Goal: Use online tool/utility: Use online tool/utility

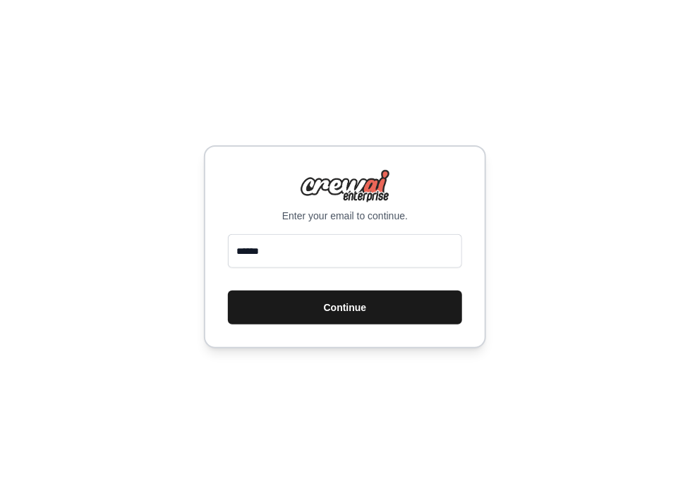
type input "**********"
click at [335, 307] on button "Continue" at bounding box center [345, 308] width 234 height 34
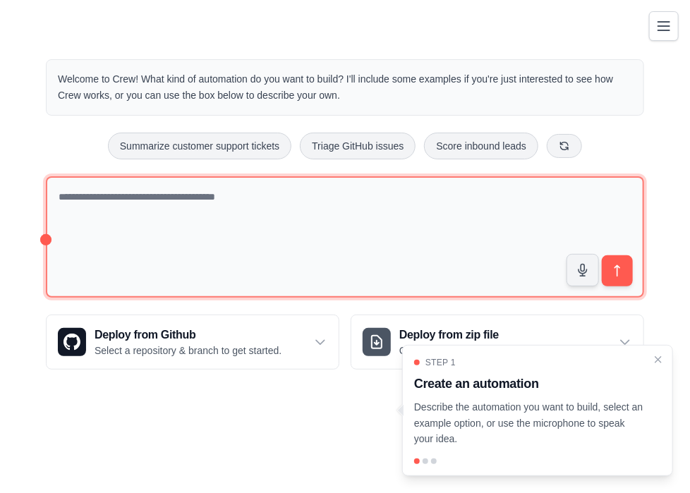
click at [223, 227] on textarea at bounding box center [345, 237] width 598 height 122
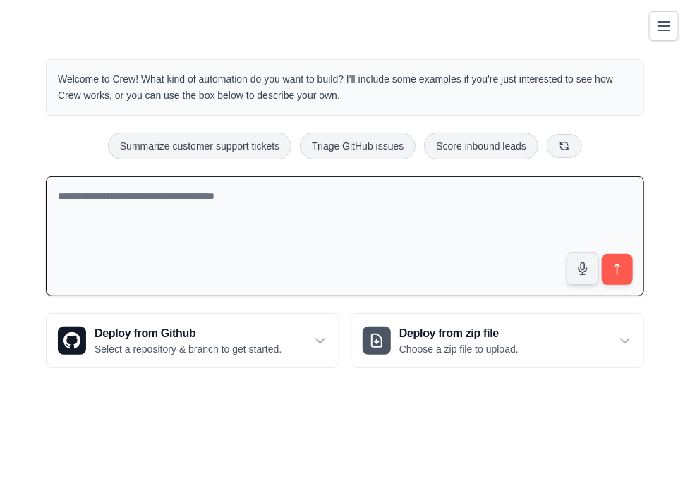
click at [239, 70] on div "Welcome to Crew! What kind of automation do you want to build? I'll include som…" at bounding box center [345, 87] width 598 height 56
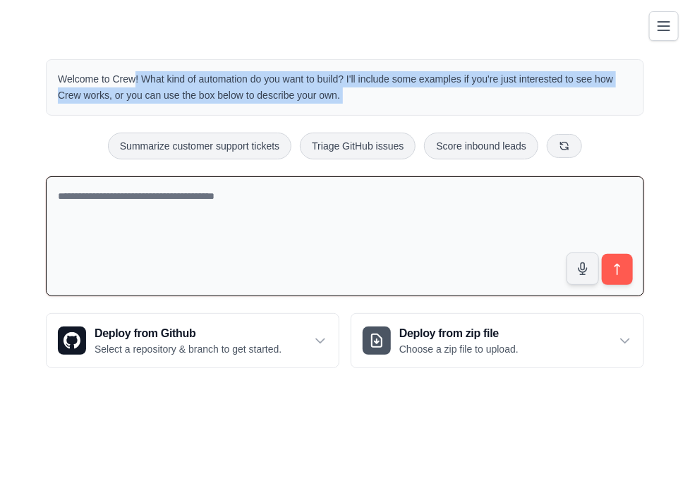
click at [239, 70] on div "Welcome to Crew! What kind of automation do you want to build? I'll include som…" at bounding box center [345, 87] width 598 height 56
click at [284, 85] on p "Welcome to Crew! What kind of automation do you want to build? I'll include som…" at bounding box center [345, 87] width 574 height 32
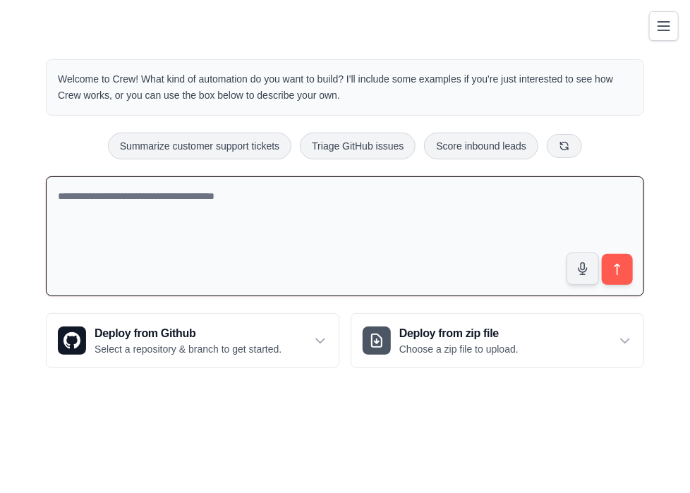
click at [339, 87] on p "Welcome to Crew! What kind of automation do you want to build? I'll include som…" at bounding box center [345, 87] width 574 height 32
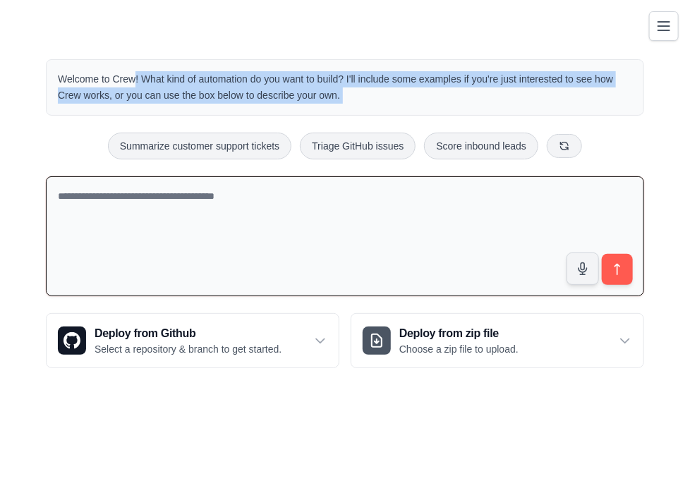
click at [339, 87] on p "Welcome to Crew! What kind of automation do you want to build? I'll include som…" at bounding box center [345, 87] width 574 height 32
click at [383, 95] on p "Welcome to Crew! What kind of automation do you want to build? I'll include som…" at bounding box center [345, 87] width 574 height 32
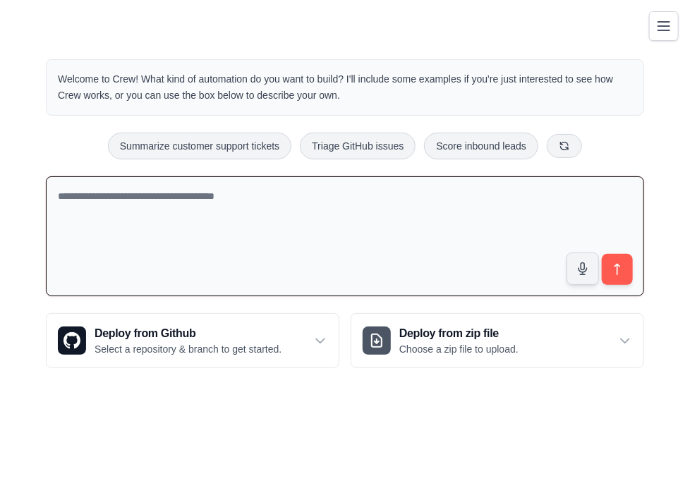
click at [264, 236] on textarea at bounding box center [345, 236] width 598 height 121
type textarea "*"
type textarea "**********"
click at [481, 221] on textarea "**********" at bounding box center [345, 236] width 598 height 121
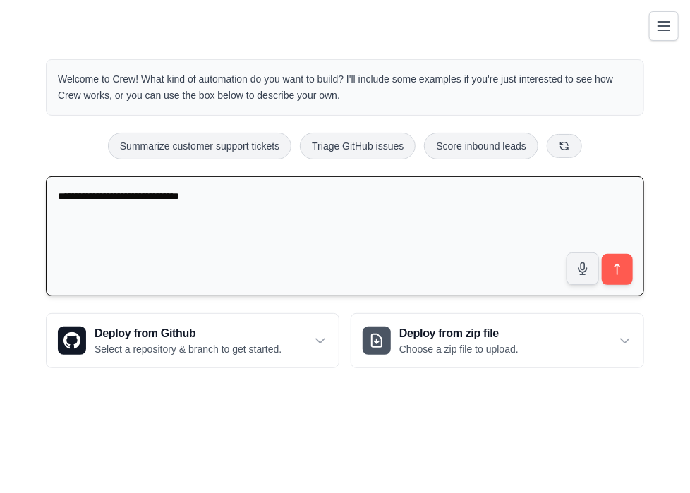
click at [389, 215] on textarea "**********" at bounding box center [345, 236] width 598 height 121
click at [399, 208] on textarea "**********" at bounding box center [345, 236] width 598 height 121
click at [366, 206] on textarea "**********" at bounding box center [345, 236] width 598 height 121
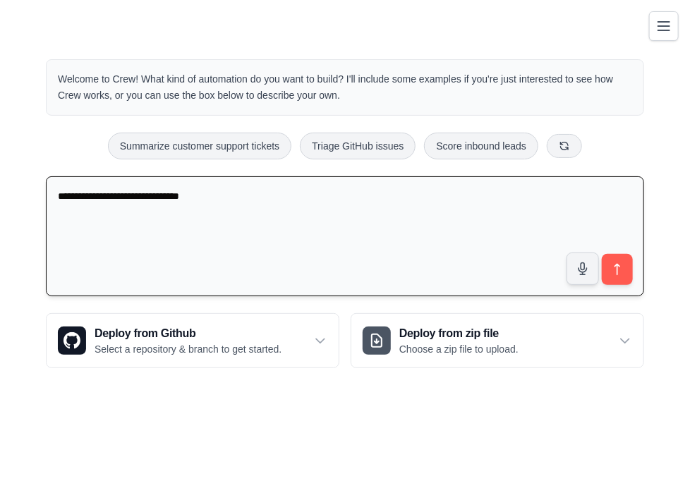
click at [366, 206] on textarea "**********" at bounding box center [345, 236] width 598 height 121
drag, startPoint x: 528, startPoint y: 238, endPoint x: 401, endPoint y: 216, distance: 128.1
click at [528, 238] on textarea at bounding box center [345, 236] width 598 height 121
click at [364, 210] on textarea at bounding box center [345, 236] width 598 height 121
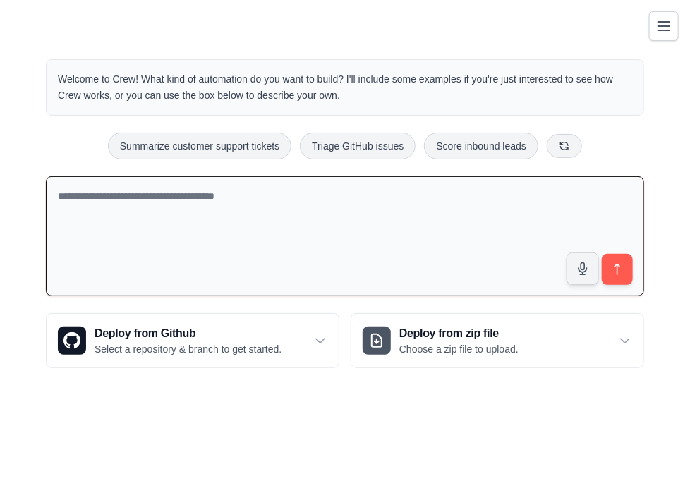
click at [364, 210] on textarea at bounding box center [345, 236] width 598 height 121
click at [562, 223] on textarea at bounding box center [345, 236] width 598 height 121
paste textarea "**********"
type textarea "**********"
click at [620, 262] on icon "submit" at bounding box center [617, 269] width 15 height 15
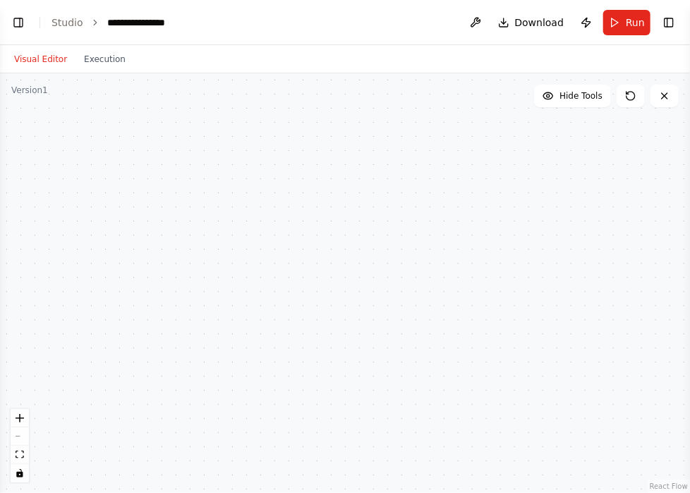
scroll to position [63, 0]
click at [540, 276] on div at bounding box center [345, 283] width 690 height 420
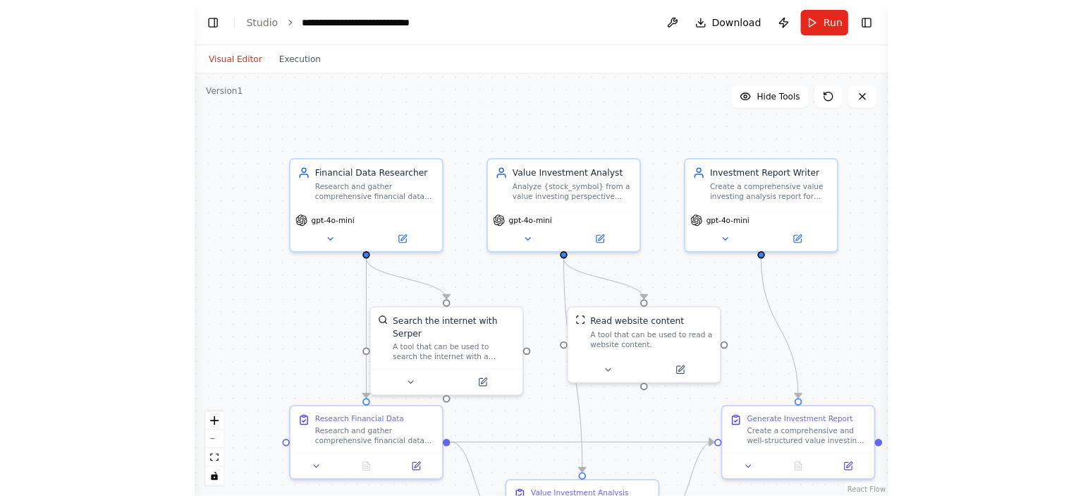
scroll to position [598, 0]
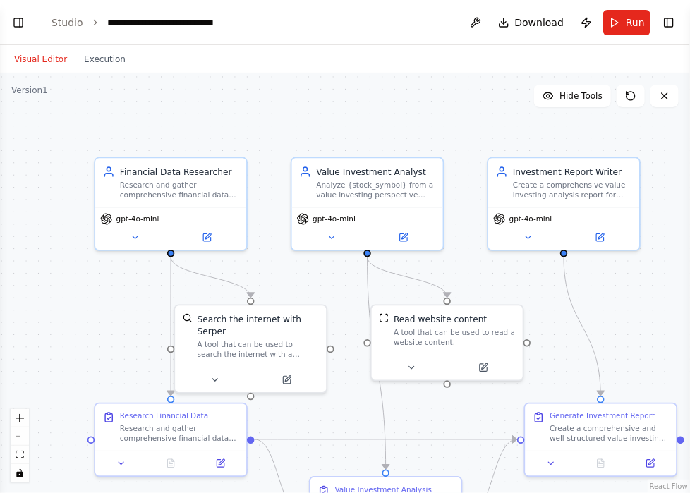
click at [550, 142] on div ".deletable-edge-delete-btn { width: 20px; height: 20px; border: 0px solid #ffff…" at bounding box center [345, 283] width 690 height 420
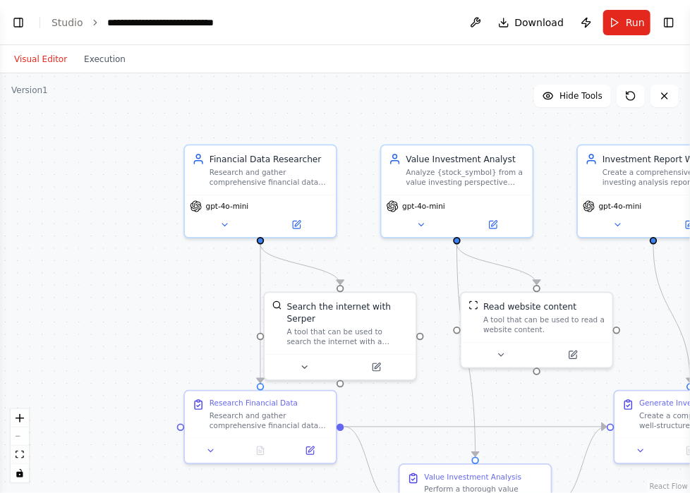
drag, startPoint x: 2, startPoint y: 157, endPoint x: 75, endPoint y: 135, distance: 75.9
click at [75, 135] on div ".deletable-edge-delete-btn { width: 20px; height: 20px; border: 0px solid #ffff…" at bounding box center [345, 283] width 690 height 420
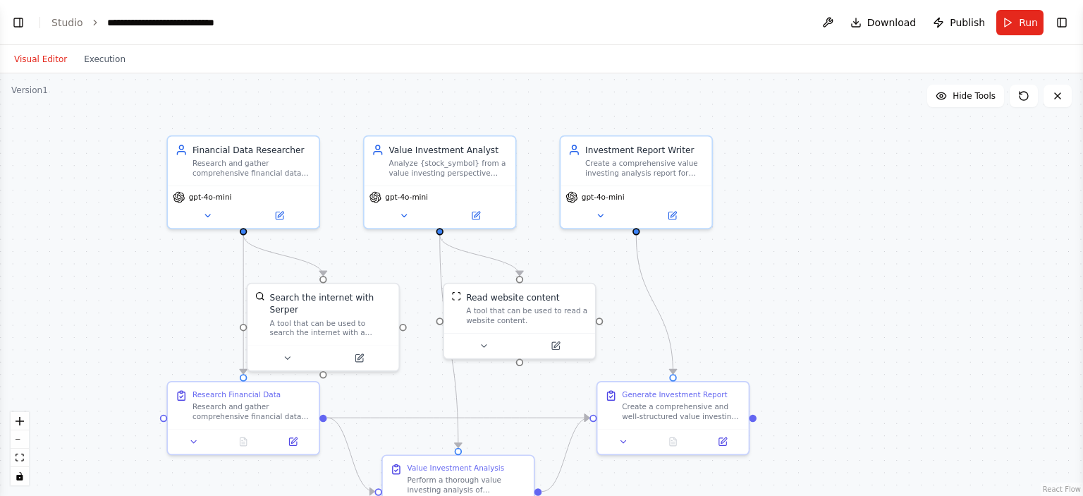
scroll to position [584, 0]
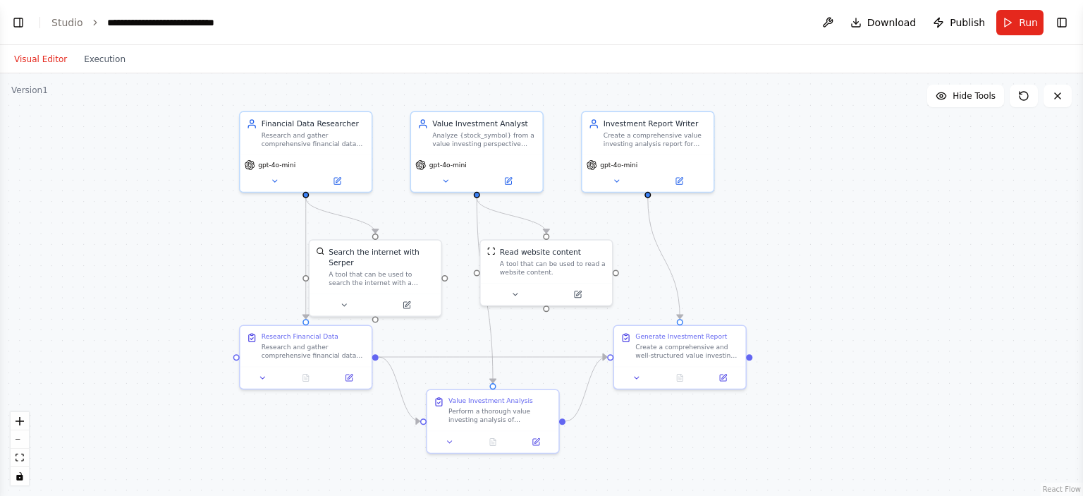
drag, startPoint x: 932, startPoint y: 191, endPoint x: 926, endPoint y: 160, distance: 31.7
click at [689, 160] on div ".deletable-edge-delete-btn { width: 20px; height: 20px; border: 0px solid #ffff…" at bounding box center [541, 284] width 1083 height 423
click at [517, 296] on icon at bounding box center [515, 292] width 8 height 8
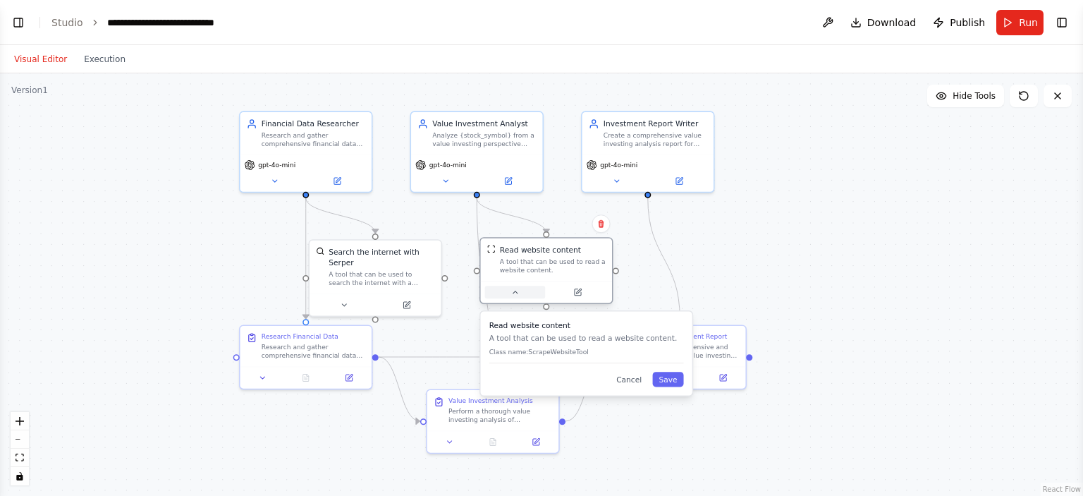
click at [517, 296] on icon at bounding box center [515, 292] width 8 height 8
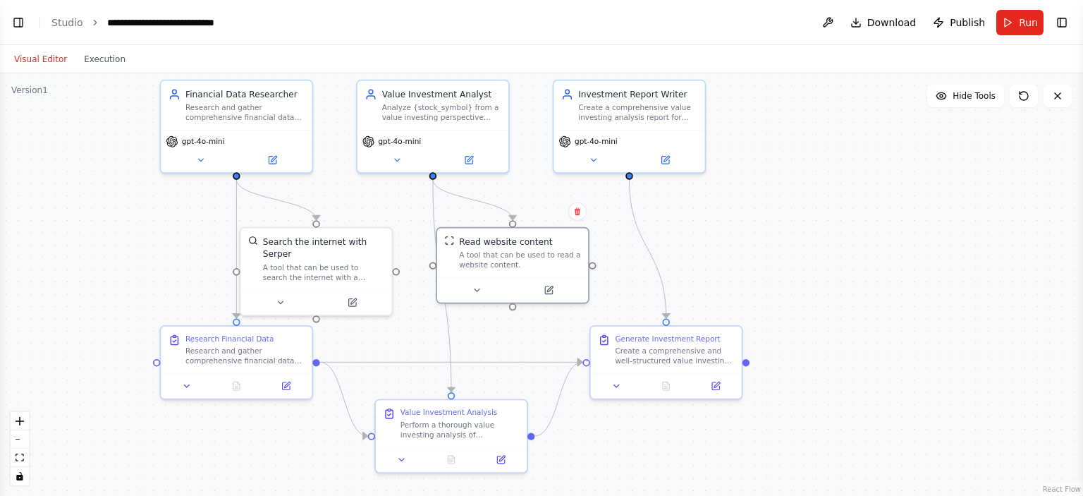
drag, startPoint x: 789, startPoint y: 194, endPoint x: 790, endPoint y: 173, distance: 21.2
click at [689, 173] on div ".deletable-edge-delete-btn { width: 20px; height: 20px; border: 0px solid #ffff…" at bounding box center [541, 284] width 1083 height 423
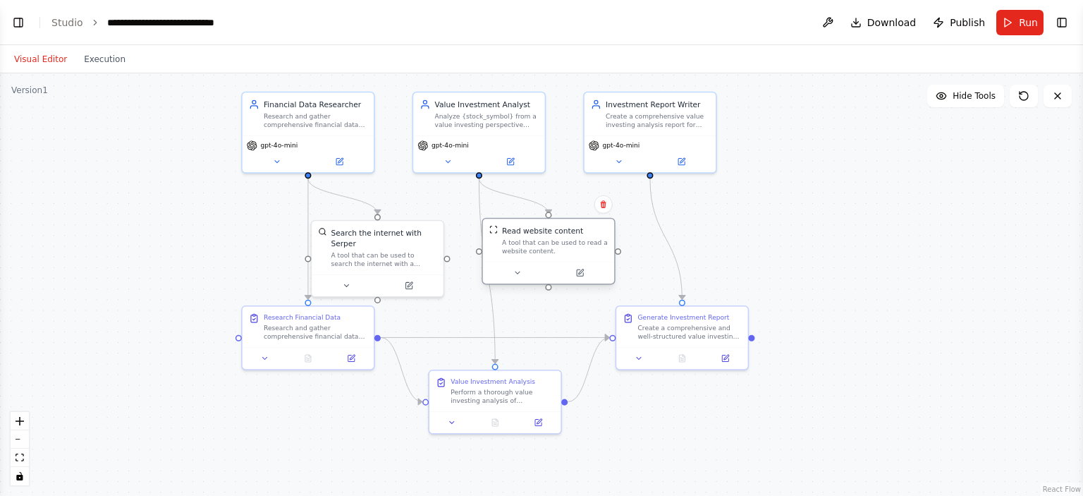
click at [547, 221] on div "Read website content A tool that can be used to read a website content." at bounding box center [548, 240] width 131 height 43
click at [550, 218] on div "Read website content A tool that can be used to read a website content." at bounding box center [548, 251] width 133 height 67
click at [542, 423] on icon at bounding box center [538, 420] width 6 height 6
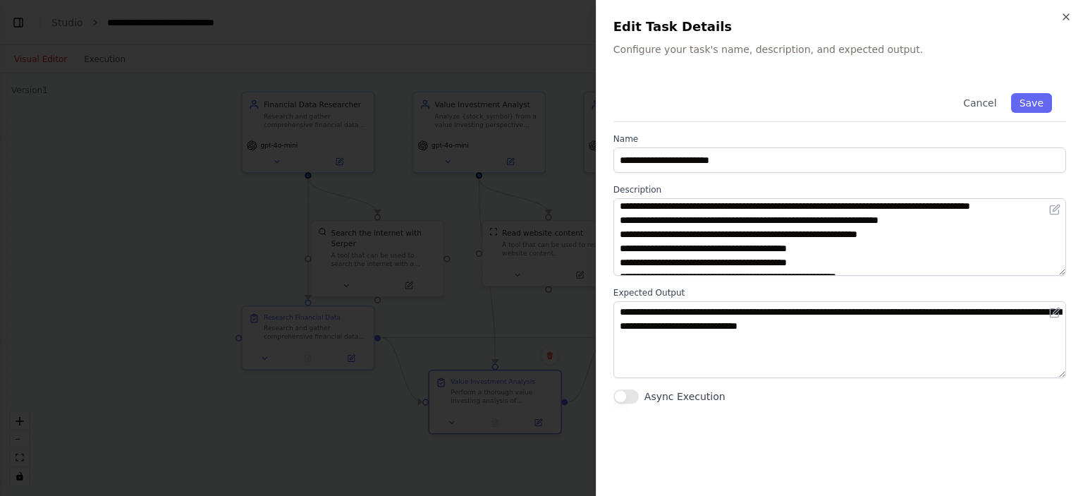
scroll to position [0, 0]
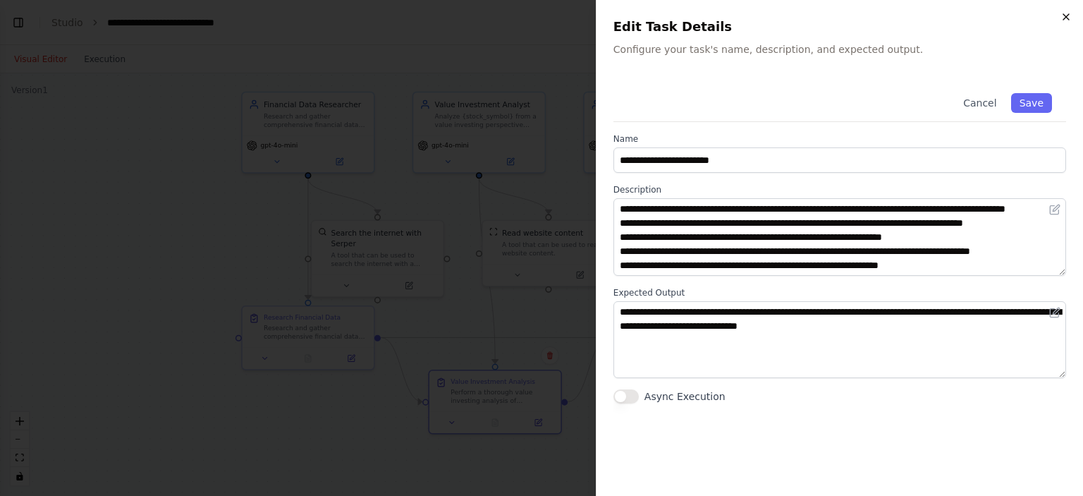
click at [689, 13] on icon "button" at bounding box center [1066, 16] width 11 height 11
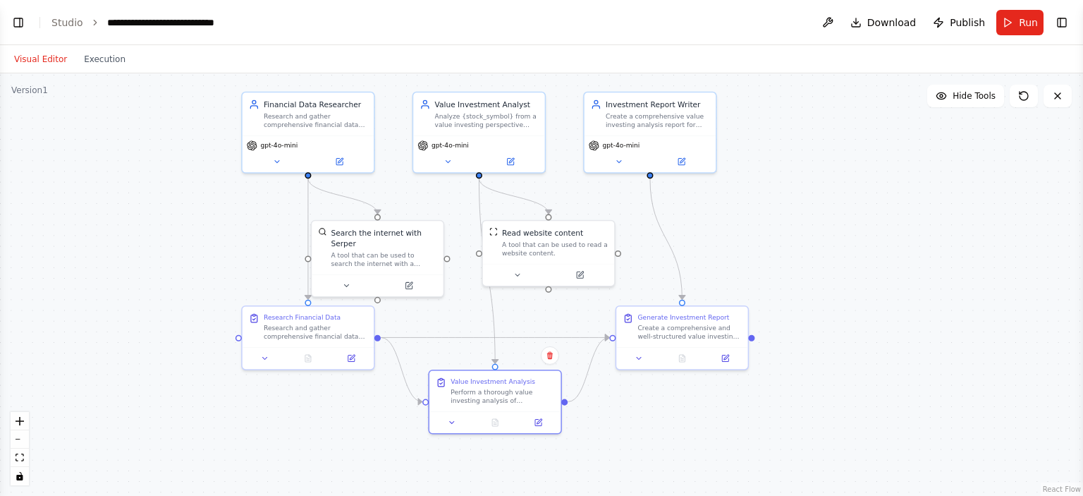
drag, startPoint x: 709, startPoint y: 204, endPoint x: 686, endPoint y: 209, distance: 23.3
click at [686, 208] on div ".deletable-edge-delete-btn { width: 20px; height: 20px; border: 0px solid #ffff…" at bounding box center [541, 284] width 1083 height 423
click at [689, 221] on div ".deletable-edge-delete-btn { width: 20px; height: 20px; border: 0px solid #ffff…" at bounding box center [541, 284] width 1083 height 423
click at [689, 296] on div ".deletable-edge-delete-btn { width: 20px; height: 20px; border: 0px solid #ffff…" at bounding box center [541, 284] width 1083 height 423
click at [689, 339] on div ".deletable-edge-delete-btn { width: 20px; height: 20px; border: 0px solid #ffff…" at bounding box center [541, 284] width 1083 height 423
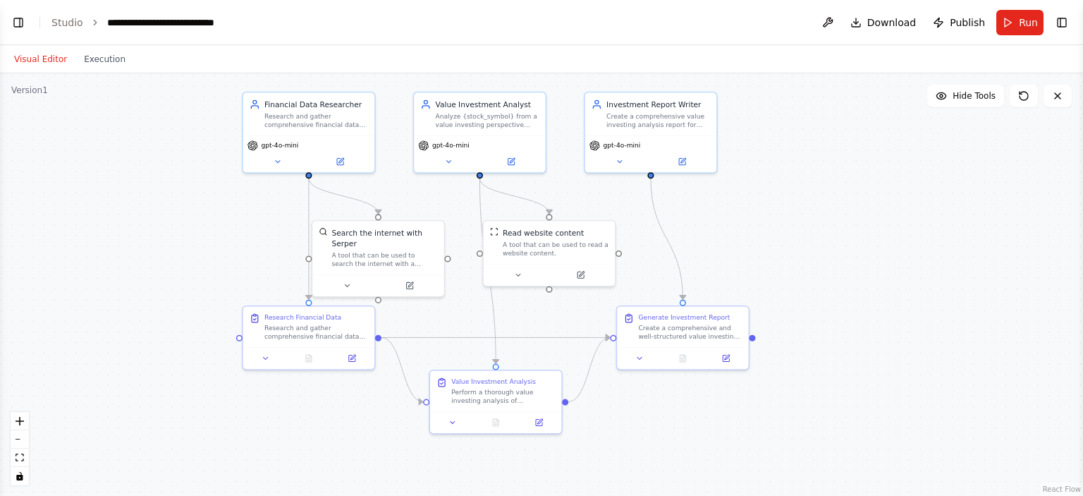
click at [689, 339] on div ".deletable-edge-delete-btn { width: 20px; height: 20px; border: 0px solid #ffff…" at bounding box center [541, 284] width 1083 height 423
click at [689, 339] on div at bounding box center [752, 337] width 6 height 6
click at [689, 335] on div at bounding box center [752, 335] width 6 height 6
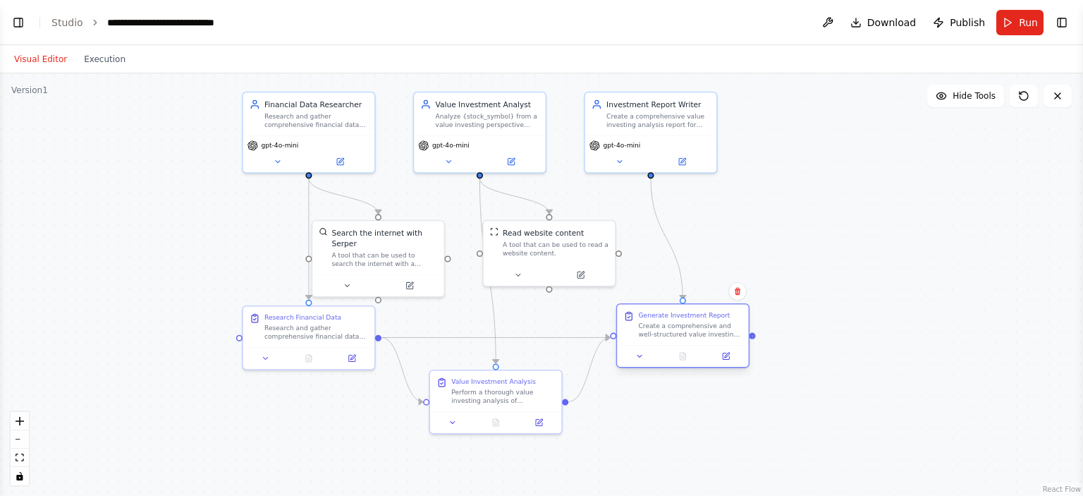
click at [689, 335] on div at bounding box center [752, 335] width 6 height 6
click at [563, 401] on div at bounding box center [565, 399] width 6 height 6
click at [566, 401] on div at bounding box center [565, 399] width 6 height 6
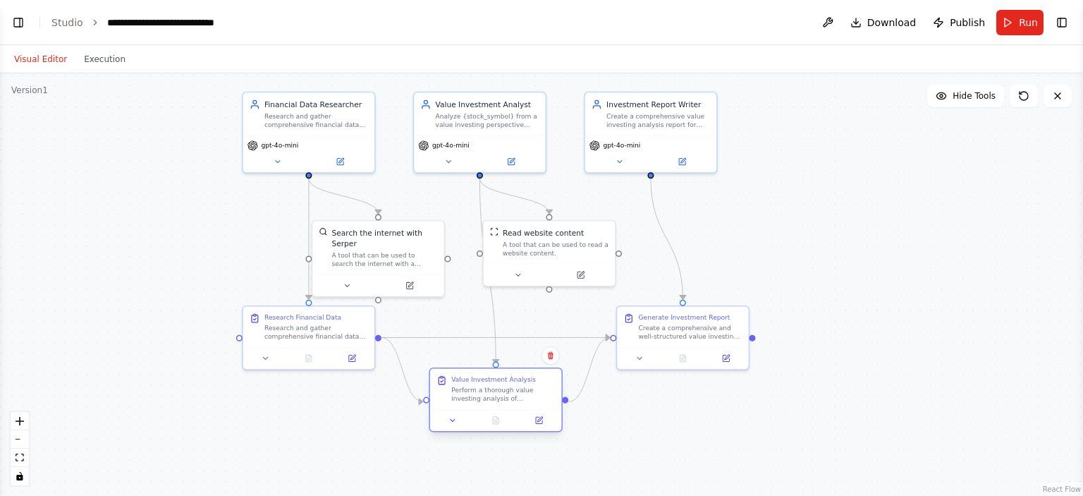
click at [566, 401] on div at bounding box center [565, 399] width 6 height 6
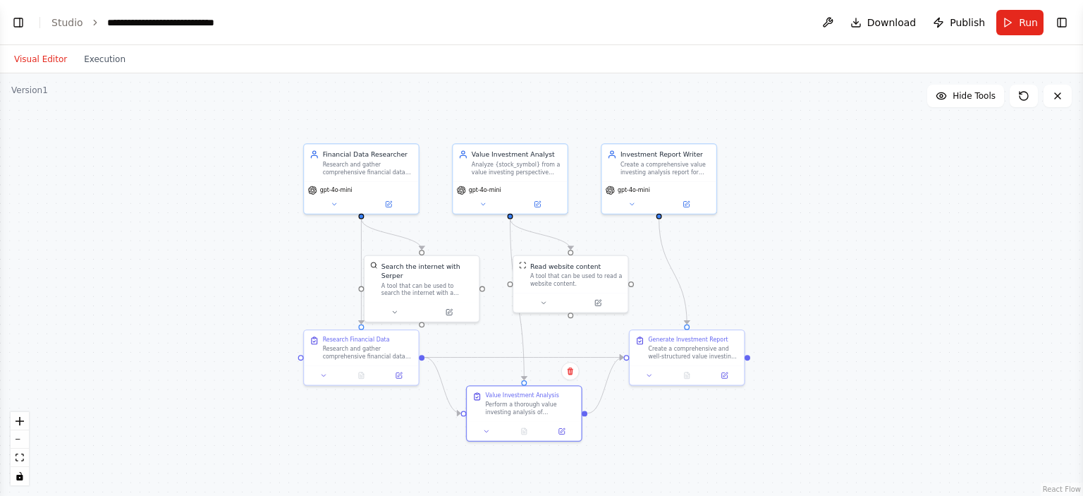
drag, startPoint x: 700, startPoint y: 390, endPoint x: 703, endPoint y: 407, distance: 17.2
click at [689, 407] on div ".deletable-edge-delete-btn { width: 20px; height: 20px; border: 0px solid #ffff…" at bounding box center [541, 284] width 1083 height 423
click at [96, 59] on button "Execution" at bounding box center [104, 59] width 59 height 17
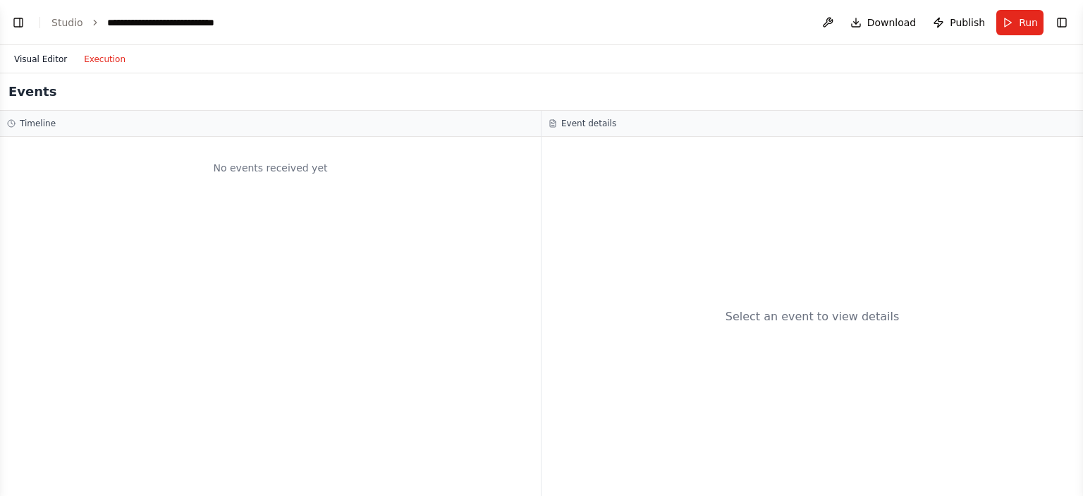
click at [40, 63] on button "Visual Editor" at bounding box center [41, 59] width 70 height 17
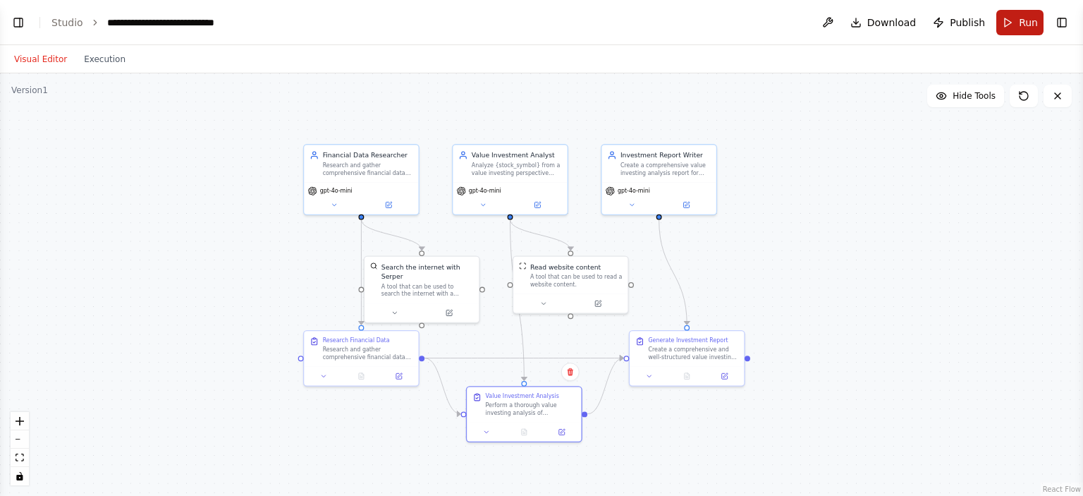
click at [689, 20] on button "Run" at bounding box center [1020, 22] width 47 height 25
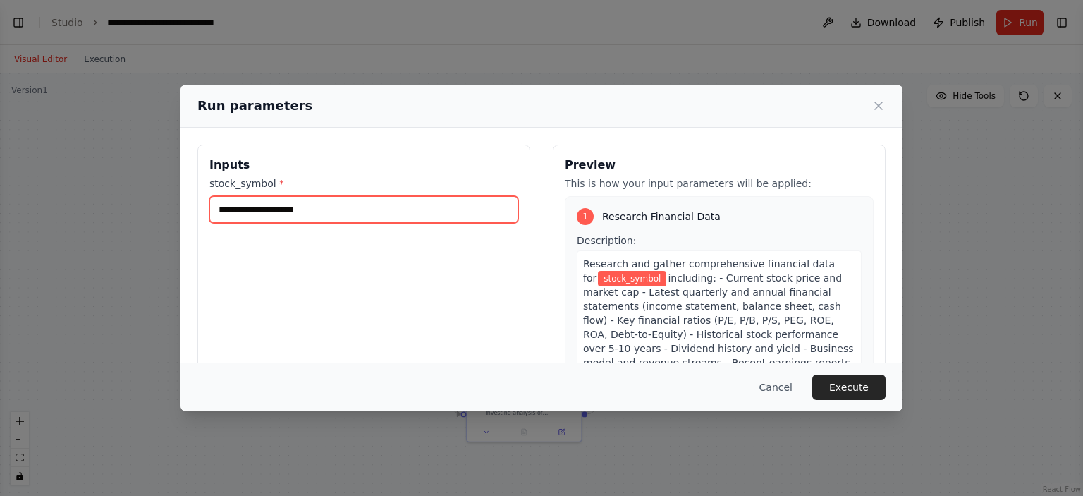
click at [364, 207] on input "stock_symbol *" at bounding box center [363, 209] width 309 height 27
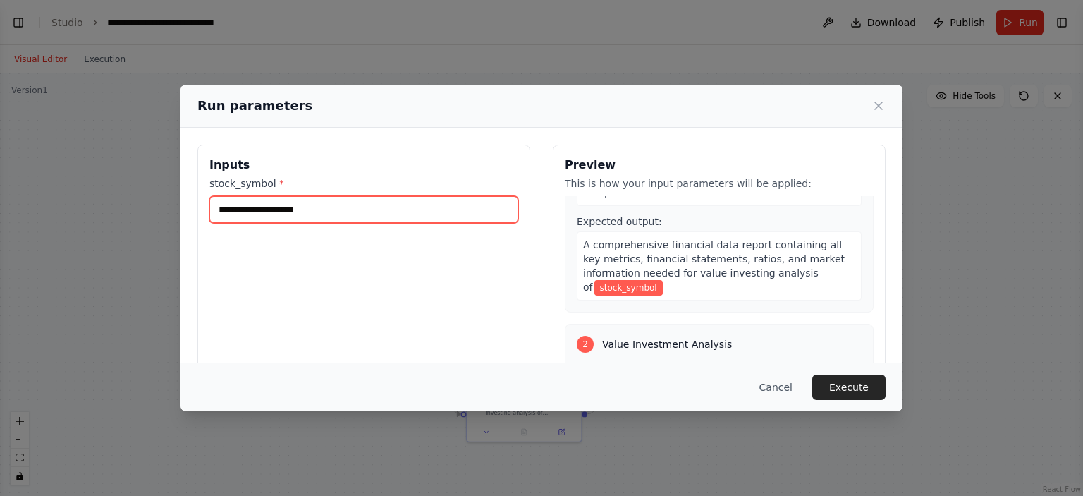
scroll to position [212, 0]
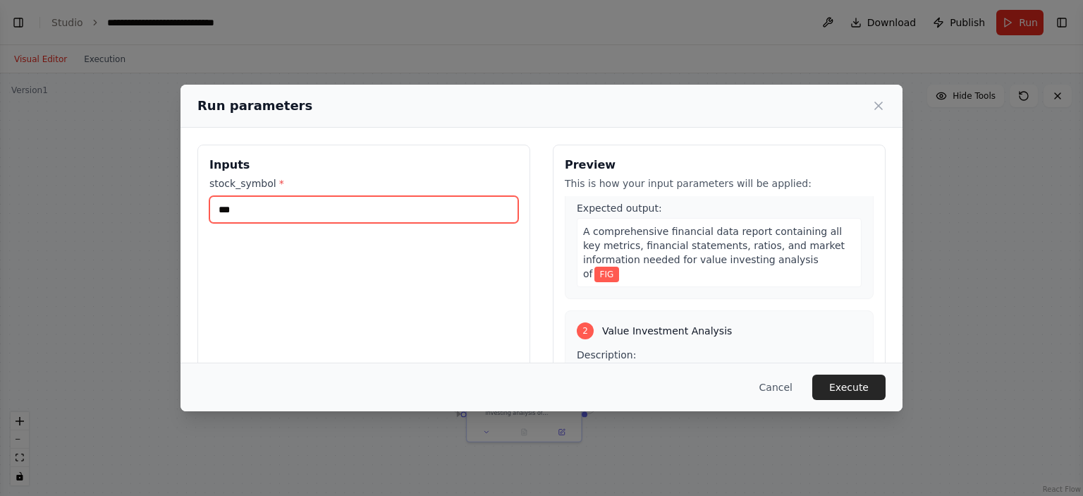
type input "***"
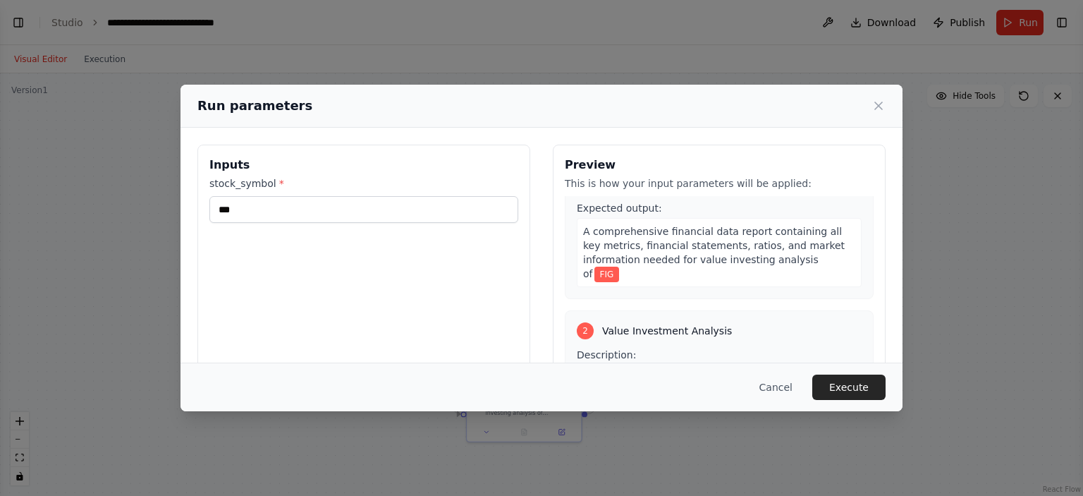
click at [689, 390] on button "Execute" at bounding box center [849, 387] width 73 height 25
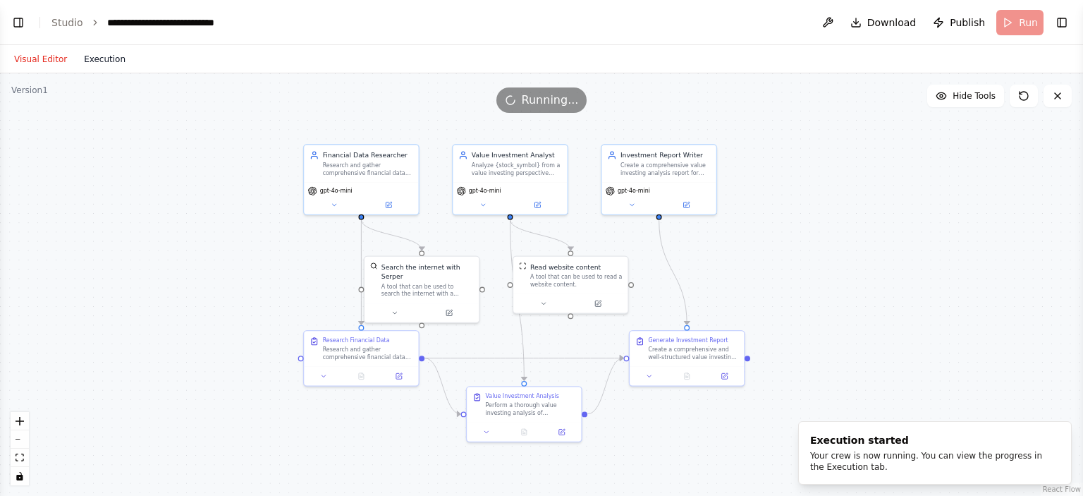
click at [114, 64] on button "Execution" at bounding box center [104, 59] width 59 height 17
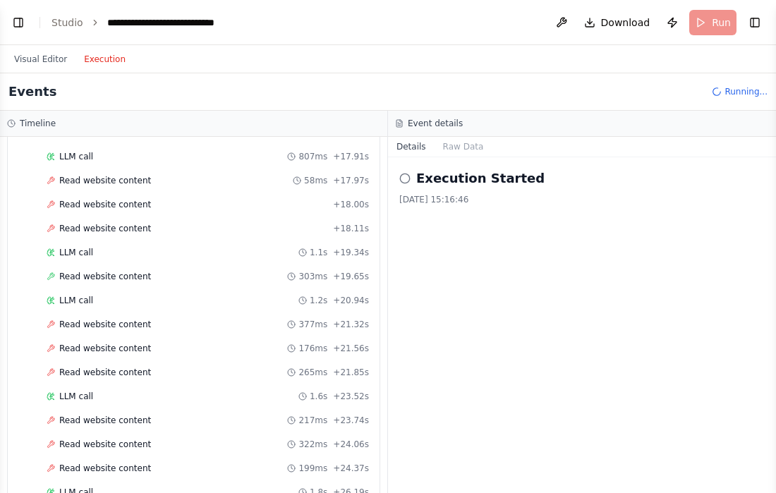
scroll to position [1805, 0]
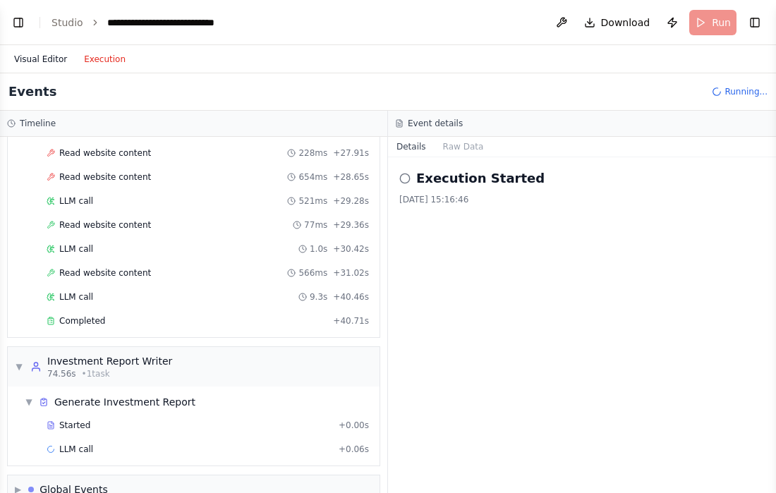
click at [47, 57] on button "Visual Editor" at bounding box center [41, 59] width 70 height 17
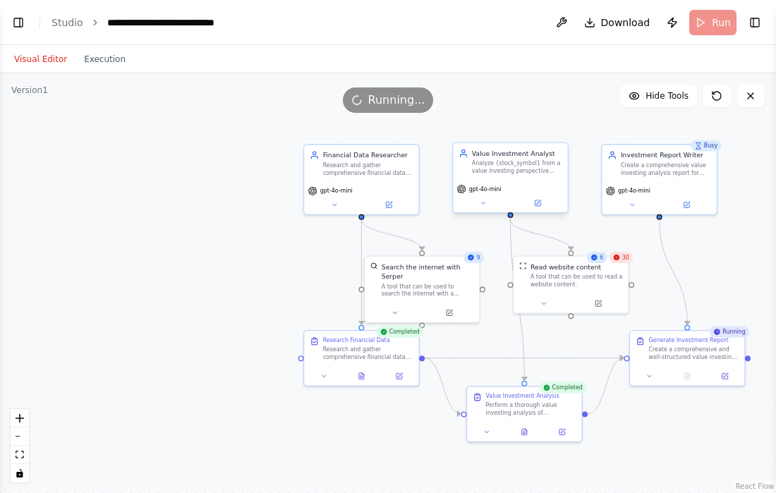
click at [480, 208] on div "gpt-4o-mini" at bounding box center [510, 197] width 114 height 32
click at [483, 205] on icon at bounding box center [484, 204] width 8 height 8
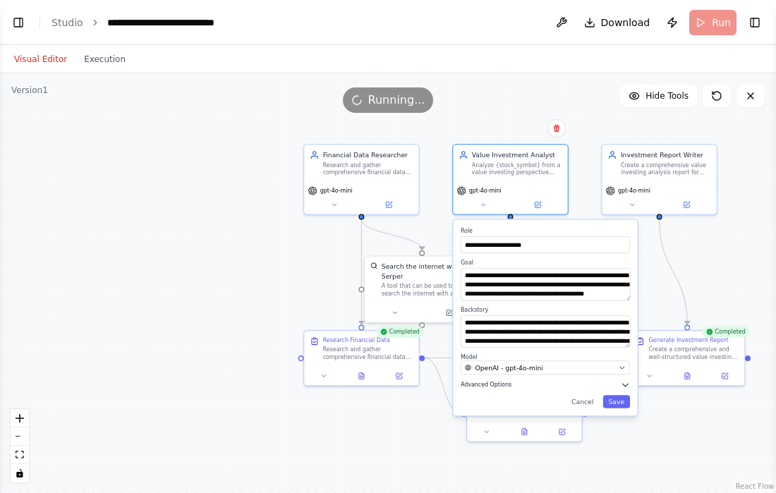
click at [624, 382] on icon "button" at bounding box center [625, 384] width 9 height 9
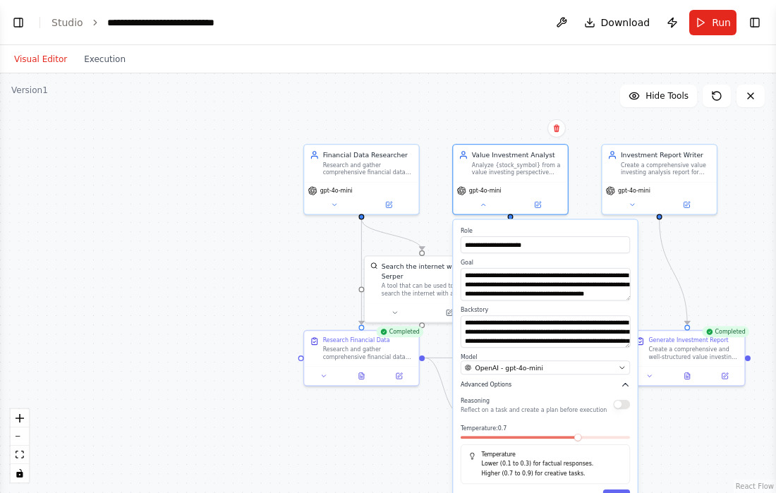
click at [624, 382] on icon "button" at bounding box center [625, 384] width 9 height 9
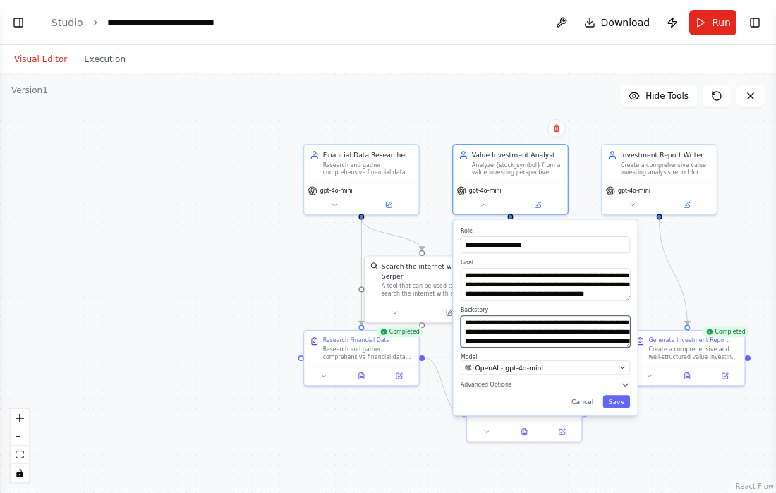
click at [571, 336] on textarea "**********" at bounding box center [546, 331] width 170 height 32
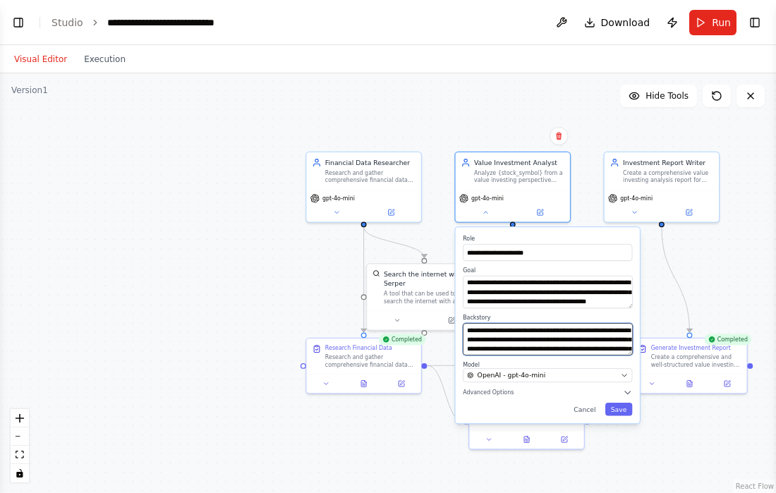
click at [581, 339] on textarea "**********" at bounding box center [548, 339] width 170 height 32
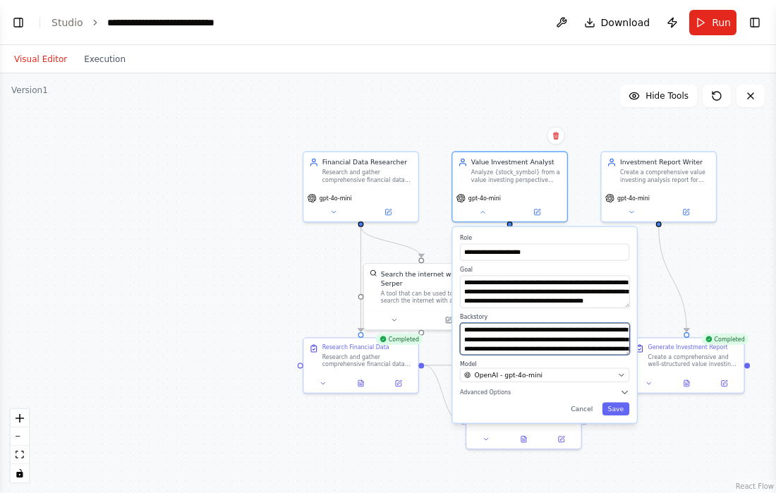
scroll to position [99, 0]
drag, startPoint x: 595, startPoint y: 344, endPoint x: 525, endPoint y: 366, distance: 74.1
click at [506, 358] on div "**********" at bounding box center [544, 325] width 184 height 196
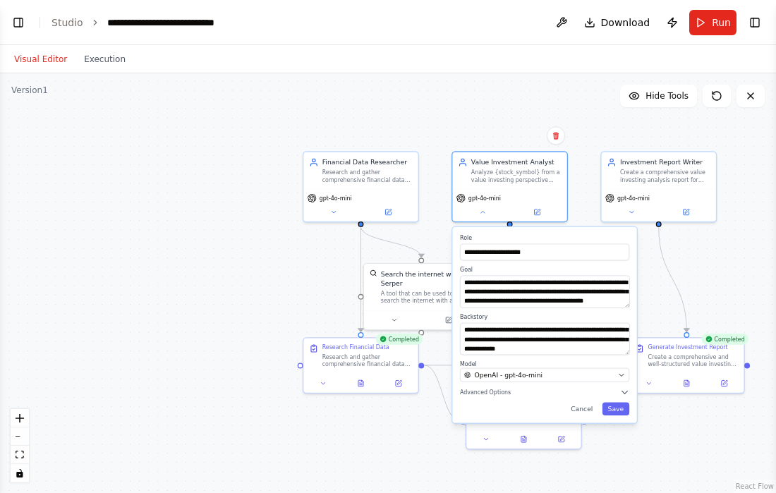
click at [526, 406] on div "Cancel Save" at bounding box center [544, 409] width 169 height 13
click at [299, 243] on div ".deletable-edge-delete-btn { width: 20px; height: 20px; border: 0px solid #ffff…" at bounding box center [388, 283] width 776 height 420
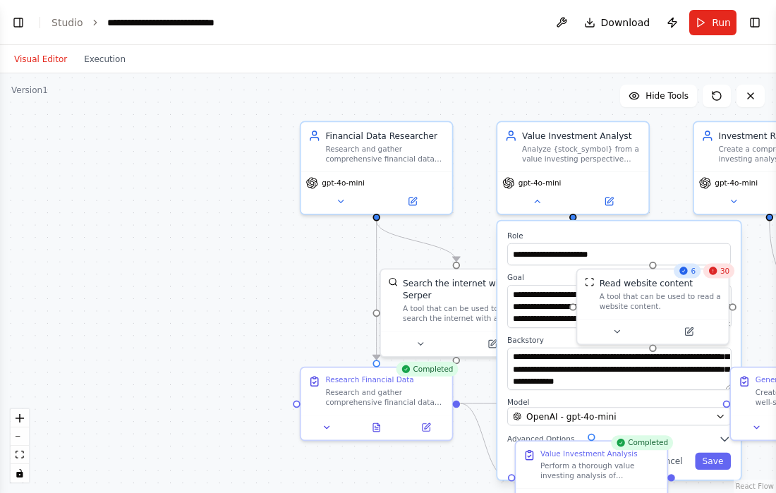
click at [308, 255] on div ".deletable-edge-delete-btn { width: 20px; height: 20px; border: 0px solid #ffff…" at bounding box center [388, 283] width 776 height 420
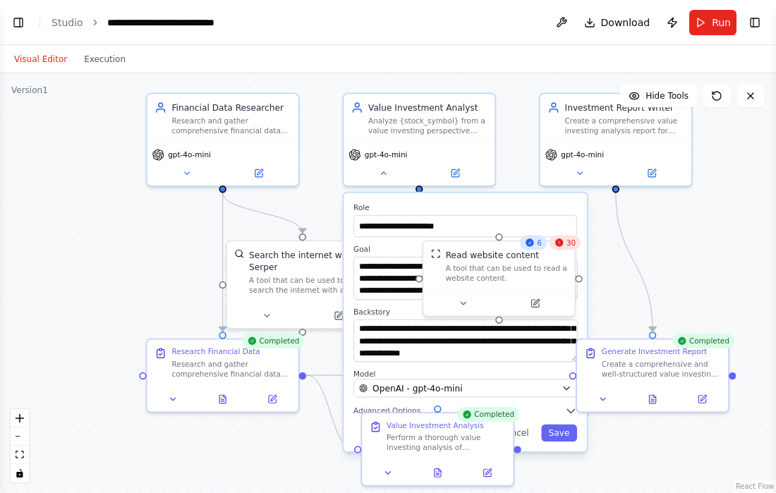
drag, startPoint x: 274, startPoint y: 271, endPoint x: 137, endPoint y: 245, distance: 140.0
click at [137, 245] on div ".deletable-edge-delete-btn { width: 20px; height: 20px; border: 0px solid #ffff…" at bounding box center [388, 283] width 776 height 420
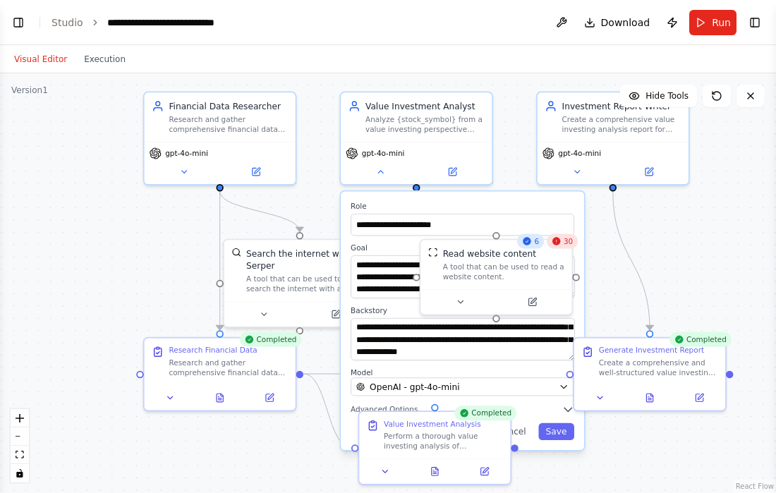
click at [689, 263] on div ".deletable-edge-delete-btn { width: 20px; height: 20px; border: 0px solid #ffff…" at bounding box center [388, 283] width 776 height 420
click at [680, 267] on div ".deletable-edge-delete-btn { width: 20px; height: 20px; border: 0px solid #ffff…" at bounding box center [388, 283] width 776 height 420
click at [689, 285] on div ".deletable-edge-delete-btn { width: 20px; height: 20px; border: 0px solid #ffff…" at bounding box center [388, 283] width 776 height 420
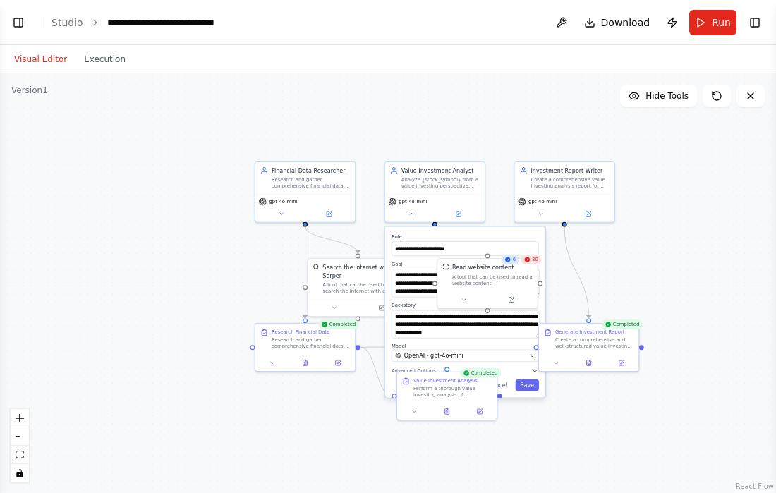
drag, startPoint x: 719, startPoint y: 274, endPoint x: 638, endPoint y: 278, distance: 81.9
click at [638, 278] on div ".deletable-edge-delete-btn { width: 20px; height: 20px; border: 0px solid #ffff…" at bounding box center [388, 283] width 776 height 420
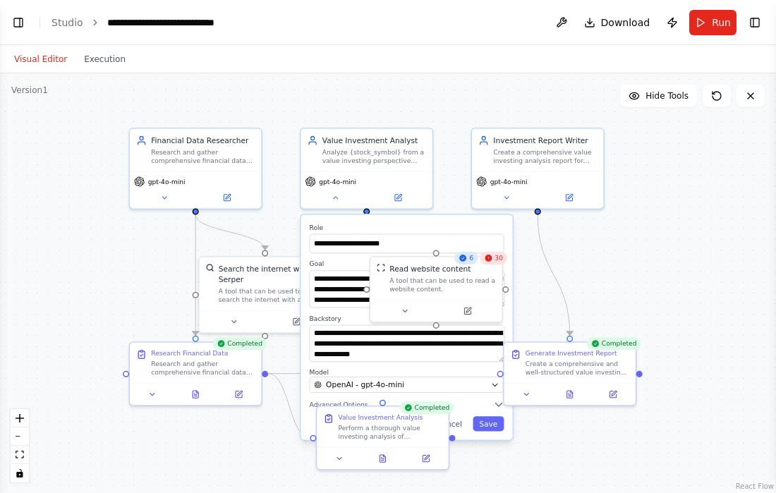
click at [657, 248] on div ".deletable-edge-delete-btn { width: 20px; height: 20px; border: 0px solid #ffff…" at bounding box center [388, 283] width 776 height 420
drag, startPoint x: 657, startPoint y: 248, endPoint x: 660, endPoint y: 180, distance: 67.7
click at [684, 236] on div ".deletable-edge-delete-btn { width: 20px; height: 20px; border: 0px solid #ffff…" at bounding box center [388, 283] width 776 height 420
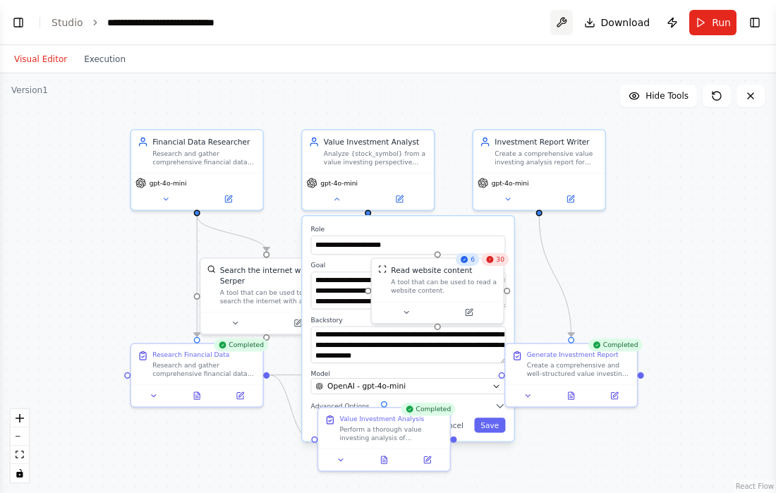
click at [556, 12] on button at bounding box center [561, 22] width 23 height 25
click at [559, 19] on div at bounding box center [561, 22] width 23 height 25
click at [501, 102] on div ".deletable-edge-delete-btn { width: 20px; height: 20px; border: 0px solid #ffff…" at bounding box center [388, 283] width 776 height 420
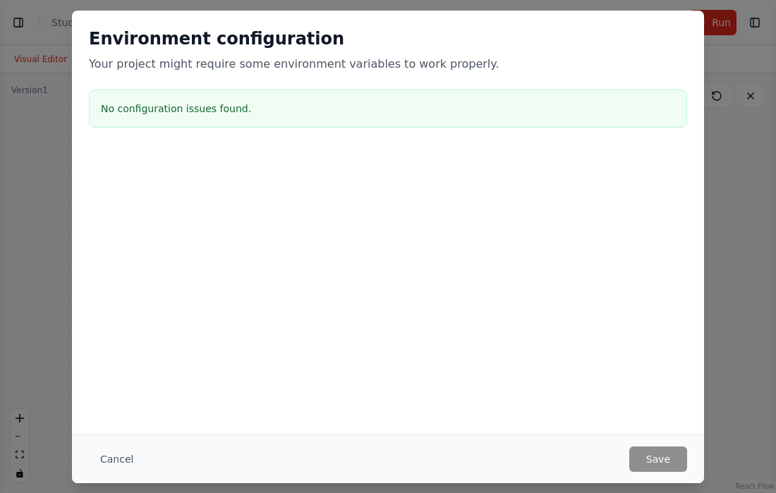
click at [118, 455] on button "Cancel" at bounding box center [117, 458] width 56 height 25
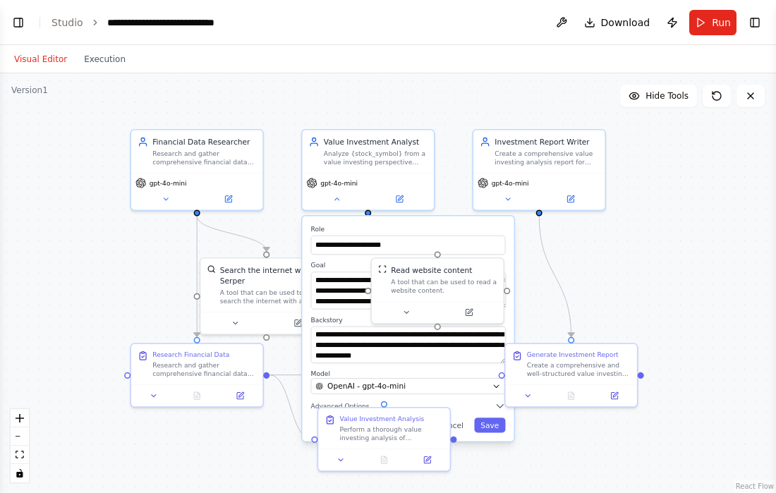
click at [689, 214] on button "Toggle Sidebar" at bounding box center [775, 246] width 11 height 493
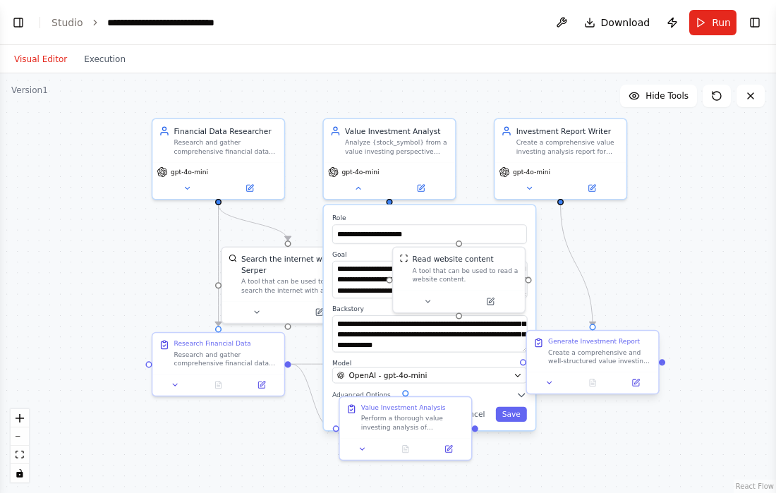
click at [663, 364] on div at bounding box center [662, 362] width 6 height 6
drag, startPoint x: 663, startPoint y: 364, endPoint x: 686, endPoint y: 389, distance: 33.5
click at [686, 389] on div ".deletable-edge-delete-btn { width: 20px; height: 20px; border: 0px solid #ffff…" at bounding box center [388, 283] width 776 height 420
click at [111, 67] on div "Visual Editor Execution" at bounding box center [70, 59] width 128 height 28
click at [102, 61] on button "Execution" at bounding box center [104, 59] width 59 height 17
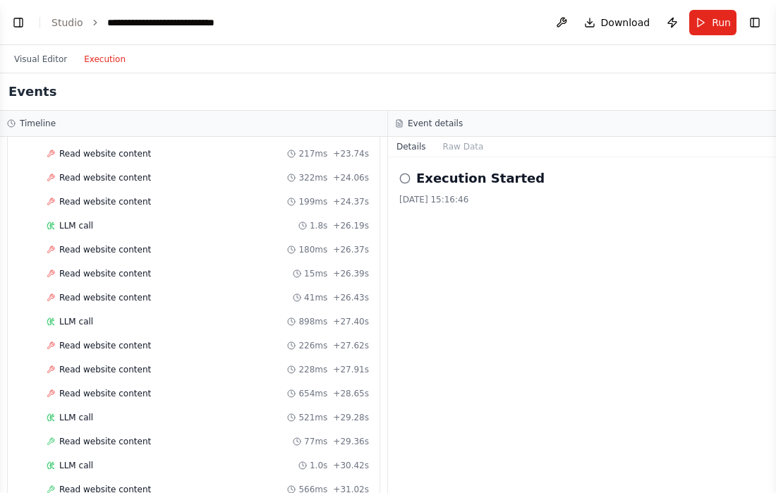
scroll to position [1831, 0]
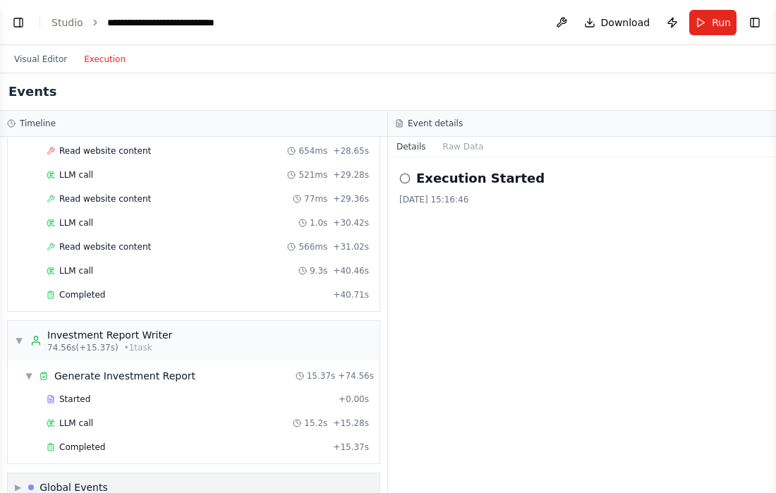
click at [15, 482] on span "▶" at bounding box center [18, 487] width 6 height 11
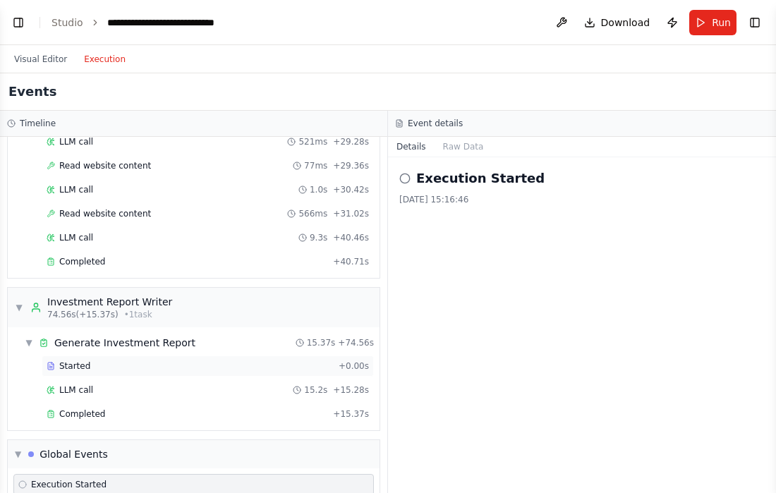
scroll to position [1935, 0]
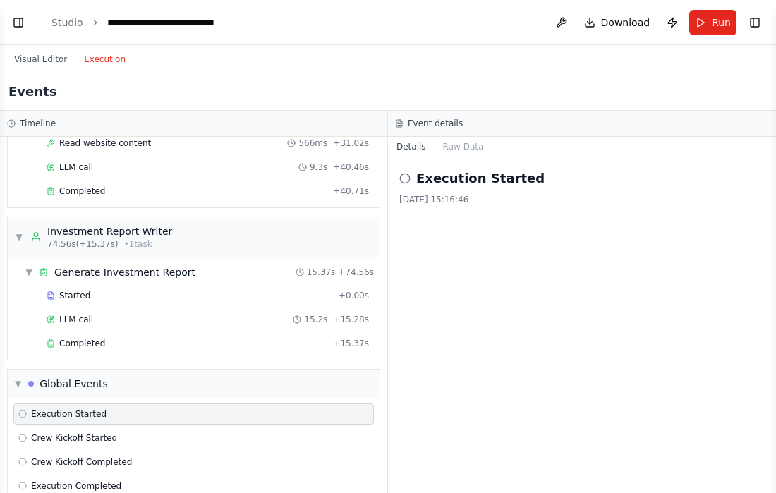
click at [554, 207] on div "Execution Started [DATE] 15:16:46" at bounding box center [582, 325] width 388 height 336
click at [48, 60] on button "Visual Editor" at bounding box center [41, 59] width 70 height 17
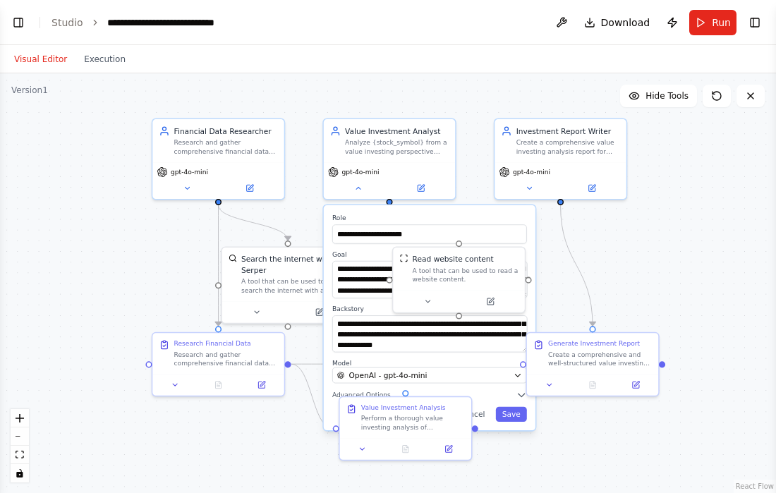
click at [676, 173] on div ".deletable-edge-delete-btn { width: 20px; height: 20px; border: 0px solid #ffff…" at bounding box center [388, 283] width 776 height 420
click at [658, 112] on div ".deletable-edge-delete-btn { width: 20px; height: 20px; border: 0px solid #ffff…" at bounding box center [388, 283] width 776 height 420
click at [658, 102] on button "Hide Tools" at bounding box center [658, 96] width 77 height 23
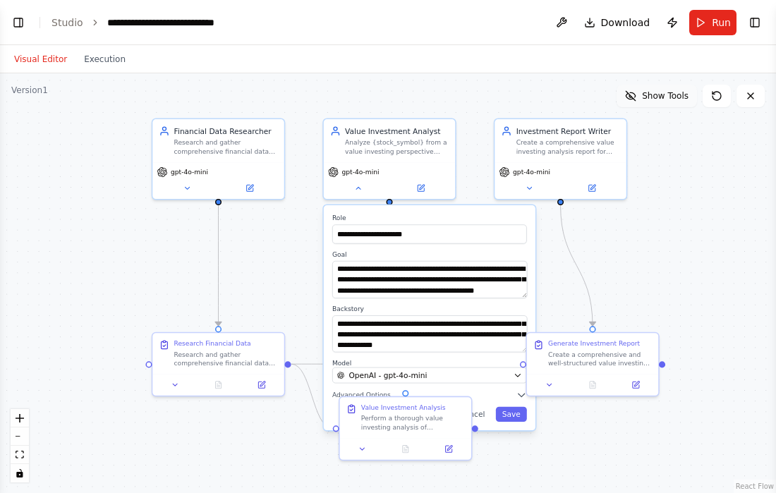
click at [659, 99] on span "Show Tools" at bounding box center [665, 95] width 47 height 11
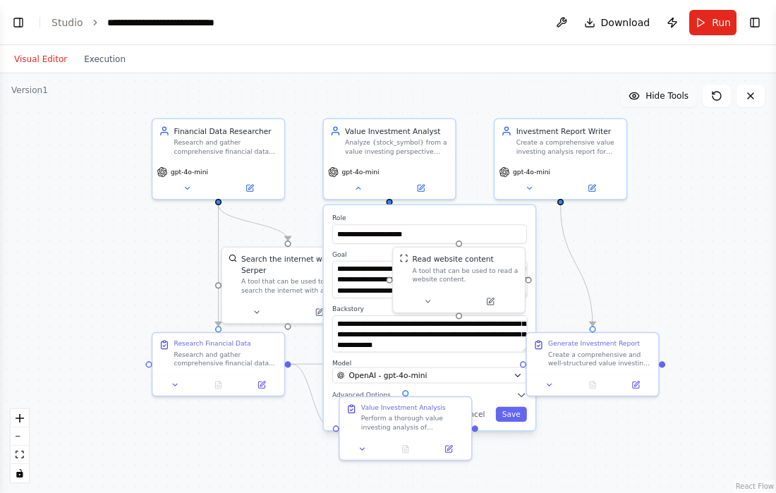
click at [659, 99] on span "Hide Tools" at bounding box center [666, 95] width 43 height 11
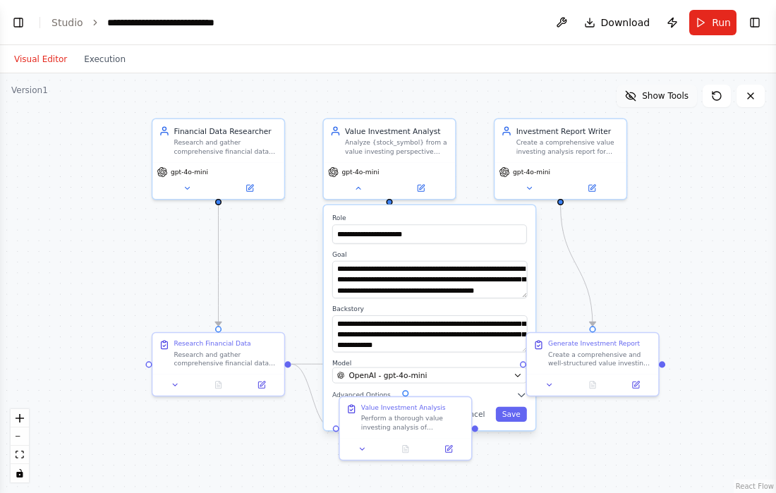
click at [659, 99] on span "Show Tools" at bounding box center [665, 95] width 47 height 11
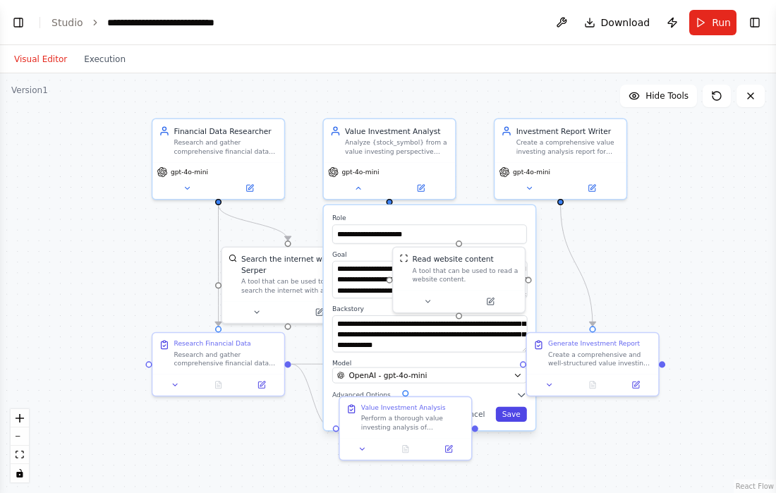
click at [513, 412] on button "Save" at bounding box center [511, 414] width 31 height 15
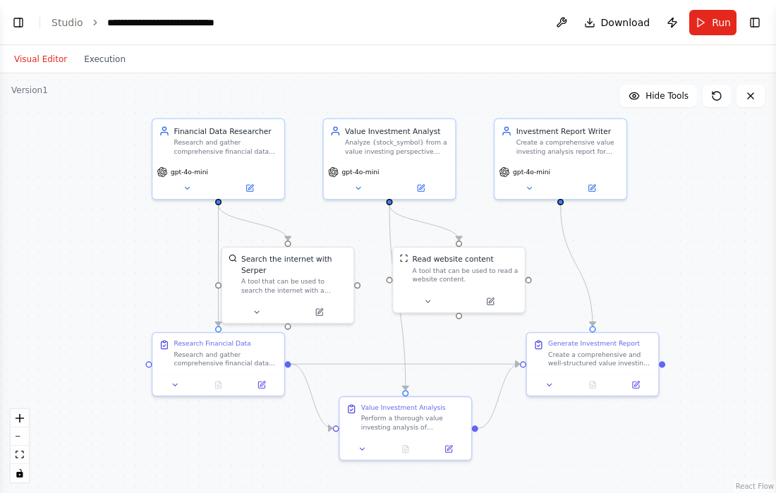
click at [626, 279] on div ".deletable-edge-delete-btn { width: 20px; height: 20px; border: 0px solid #ffff…" at bounding box center [388, 283] width 776 height 420
drag, startPoint x: 592, startPoint y: 327, endPoint x: 655, endPoint y: 276, distance: 80.3
click at [655, 276] on div ".deletable-edge-delete-btn { width: 20px; height: 20px; border: 0px solid #ffff…" at bounding box center [388, 283] width 776 height 420
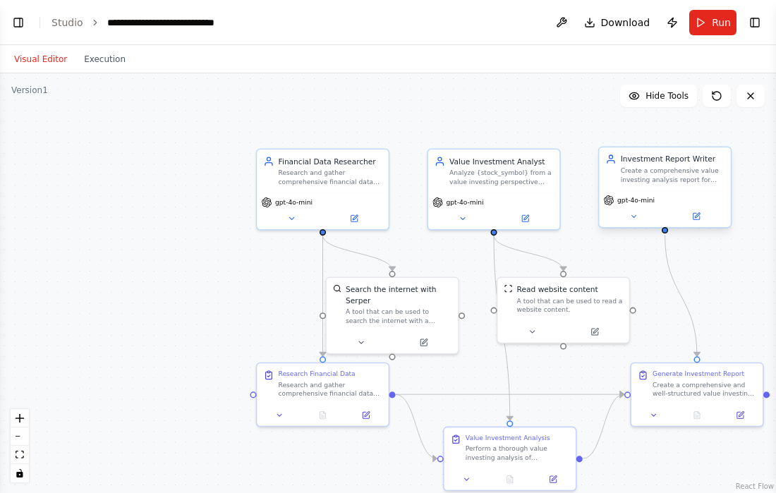
drag, startPoint x: 561, startPoint y: 202, endPoint x: 665, endPoint y: 233, distance: 108.2
click at [665, 233] on div ".deletable-edge-delete-btn { width: 20px; height: 20px; border: 0px solid #ffff…" at bounding box center [388, 283] width 776 height 420
click at [650, 234] on div ".deletable-edge-delete-btn { width: 20px; height: 20px; border: 0px solid #ffff…" at bounding box center [388, 283] width 776 height 420
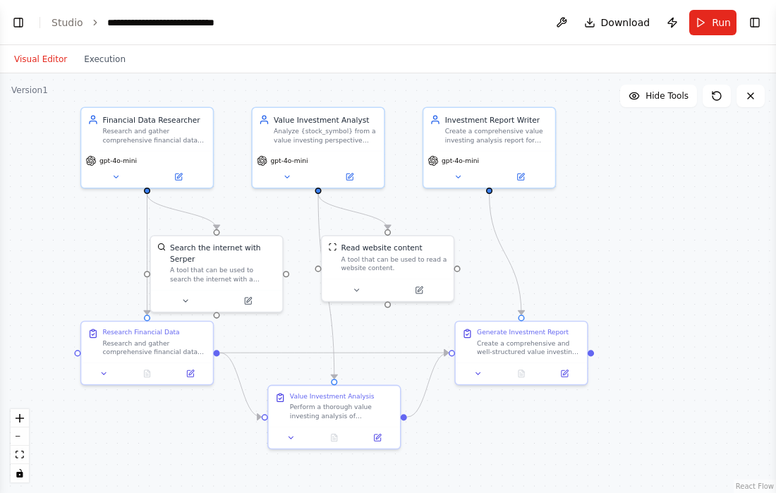
drag, startPoint x: 458, startPoint y: 221, endPoint x: 440, endPoint y: 205, distance: 25.0
click at [440, 205] on div ".deletable-edge-delete-btn { width: 20px; height: 20px; border: 0px solid #ffff…" at bounding box center [388, 283] width 776 height 420
click at [252, 230] on div ".deletable-edge-delete-btn { width: 20px; height: 20px; border: 0px solid #ffff…" at bounding box center [388, 283] width 776 height 420
drag, startPoint x: 143, startPoint y: 190, endPoint x: 52, endPoint y: 218, distance: 95.3
click at [52, 218] on div ".deletable-edge-delete-btn { width: 20px; height: 20px; border: 0px solid #ffff…" at bounding box center [388, 283] width 776 height 420
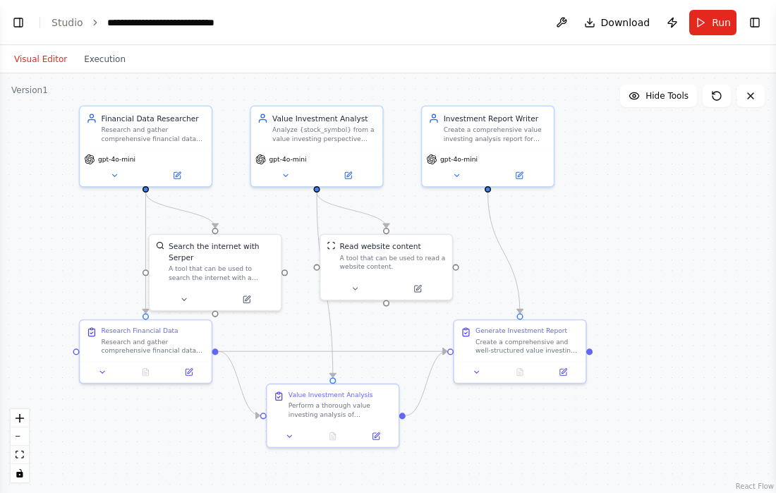
click at [52, 218] on div ".deletable-edge-delete-btn { width: 20px; height: 20px; border: 0px solid #ffff…" at bounding box center [388, 283] width 776 height 420
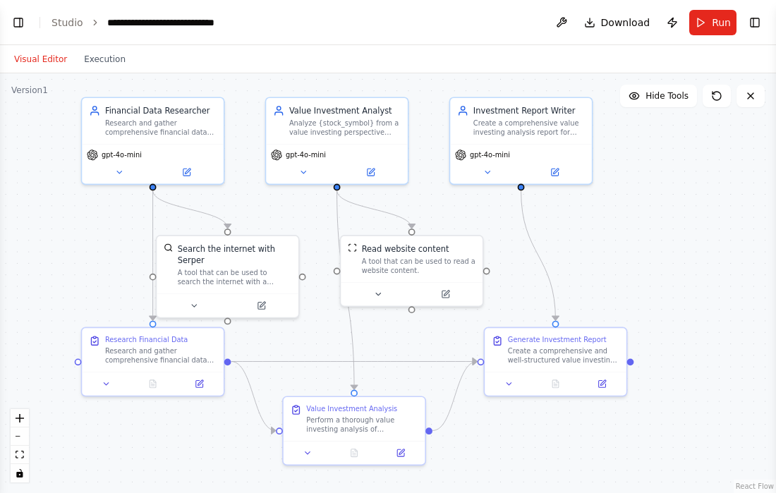
click at [52, 218] on div ".deletable-edge-delete-btn { width: 20px; height: 20px; border: 0px solid #ffff…" at bounding box center [388, 283] width 776 height 420
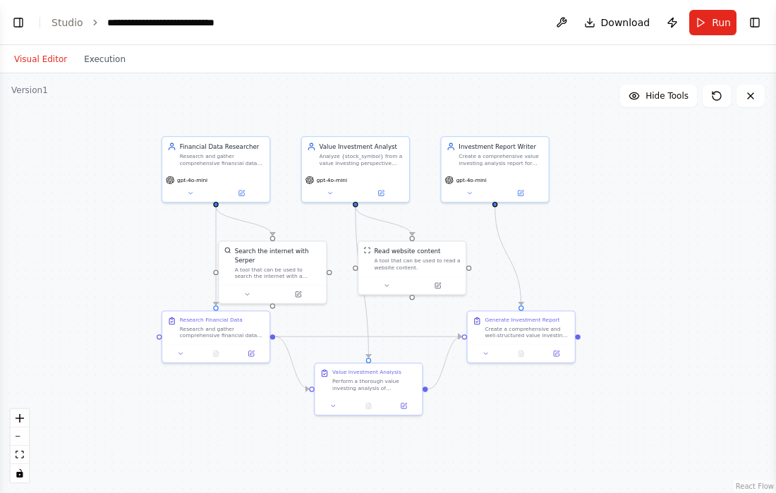
drag, startPoint x: 87, startPoint y: 217, endPoint x: 152, endPoint y: 226, distance: 64.7
click at [152, 226] on div ".deletable-edge-delete-btn { width: 20px; height: 20px; border: 0px solid #ffff…" at bounding box center [388, 283] width 776 height 420
click at [147, 229] on div ".deletable-edge-delete-btn { width: 20px; height: 20px; border: 0px solid #ffff…" at bounding box center [388, 283] width 776 height 420
click at [146, 229] on div ".deletable-edge-delete-btn { width: 20px; height: 20px; border: 0px solid #ffff…" at bounding box center [388, 283] width 776 height 420
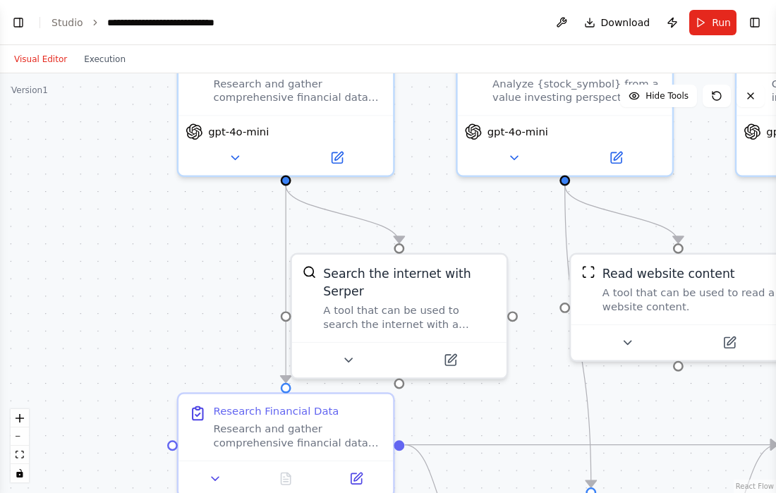
click at [146, 229] on div ".deletable-edge-delete-btn { width: 20px; height: 20px; border: 0px solid #ffff…" at bounding box center [388, 283] width 776 height 420
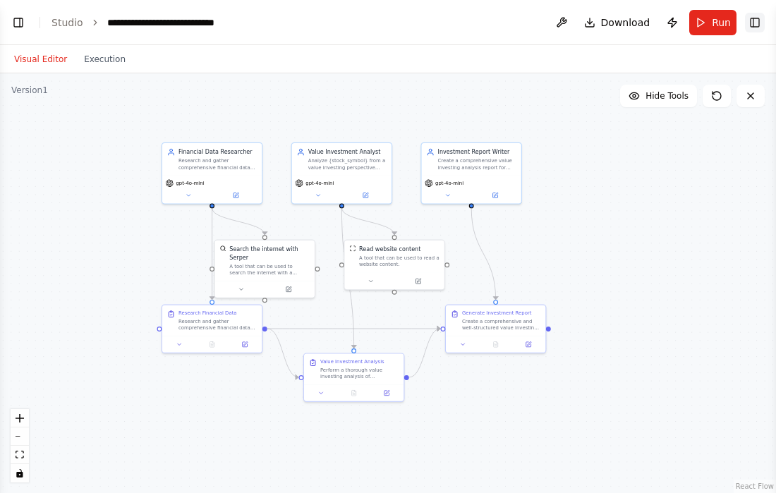
click at [689, 20] on button "Toggle Right Sidebar" at bounding box center [755, 23] width 20 height 20
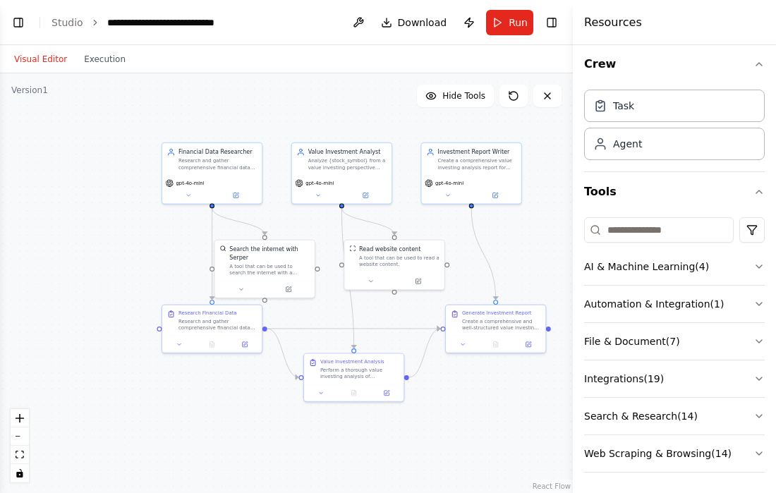
scroll to position [0, 0]
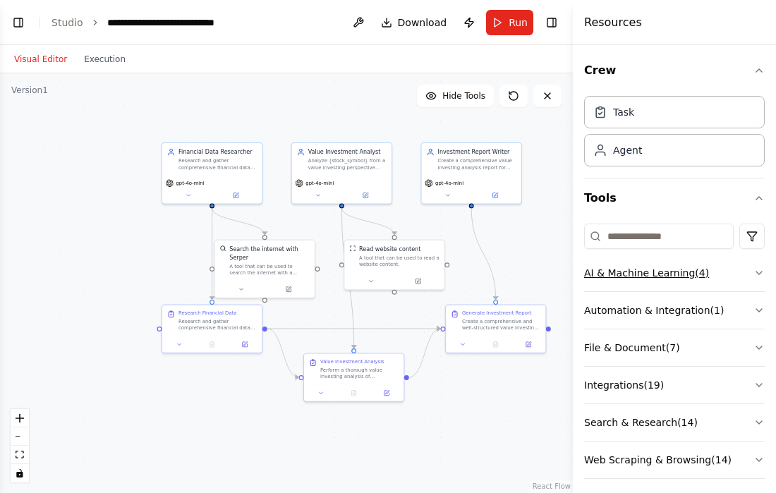
click at [689, 267] on button "AI & Machine Learning ( 4 )" at bounding box center [674, 273] width 181 height 37
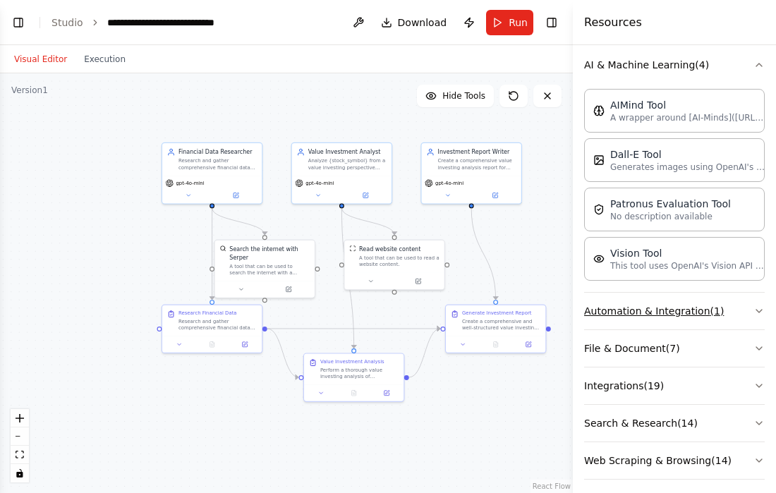
scroll to position [212, 0]
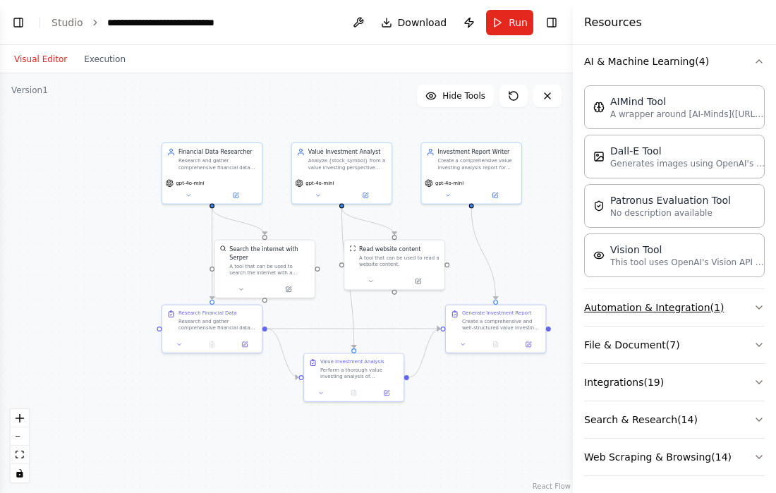
click at [686, 300] on button "Automation & Integration ( 1 )" at bounding box center [674, 307] width 181 height 37
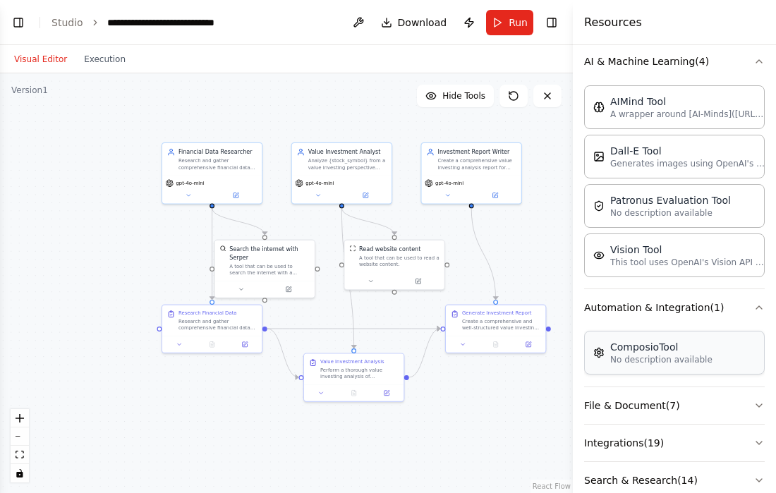
scroll to position [274, 0]
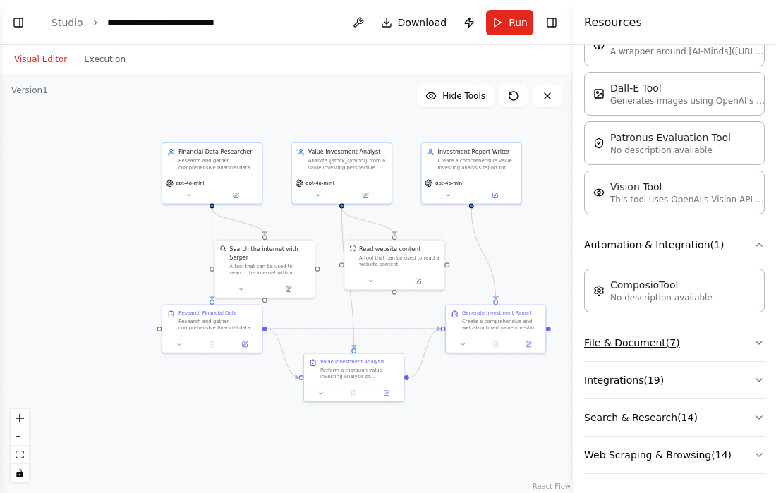
click at [667, 342] on button "File & Document ( 7 )" at bounding box center [674, 342] width 181 height 37
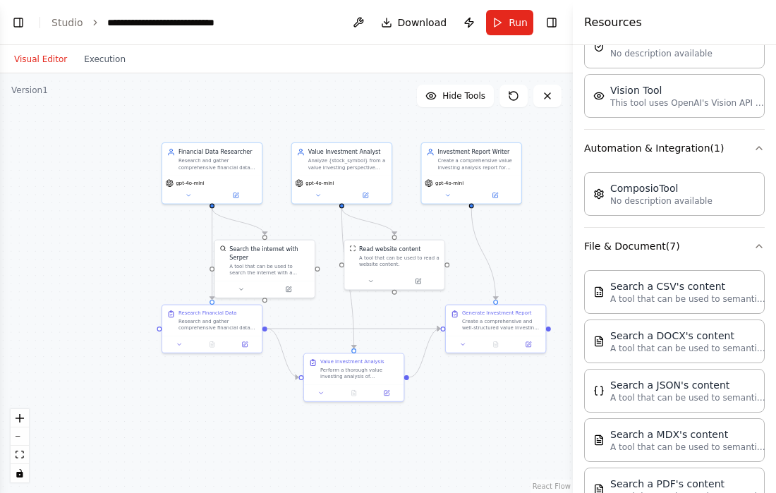
scroll to position [557, 0]
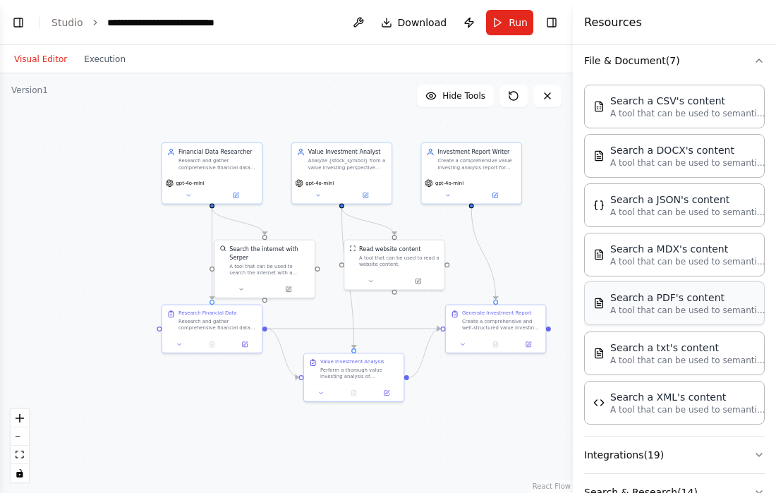
click at [689, 299] on div "Search a PDF's content" at bounding box center [687, 298] width 155 height 14
drag, startPoint x: 204, startPoint y: 260, endPoint x: 122, endPoint y: 257, distance: 81.8
click at [122, 257] on div "Search a PDF's content A tool that can be used to semantic search a query from …" at bounding box center [146, 271] width 99 height 32
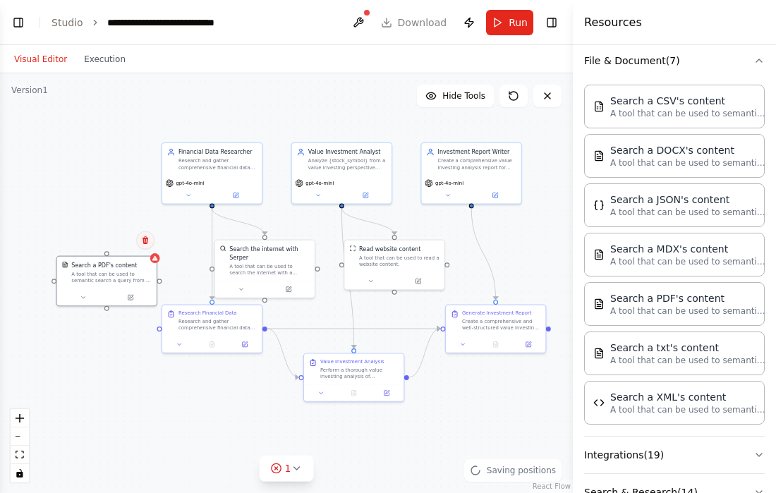
click at [146, 245] on button at bounding box center [145, 240] width 18 height 18
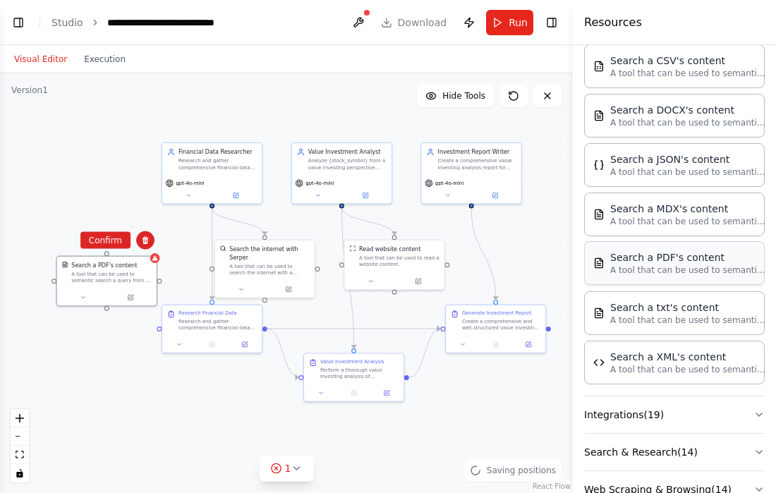
scroll to position [629, 0]
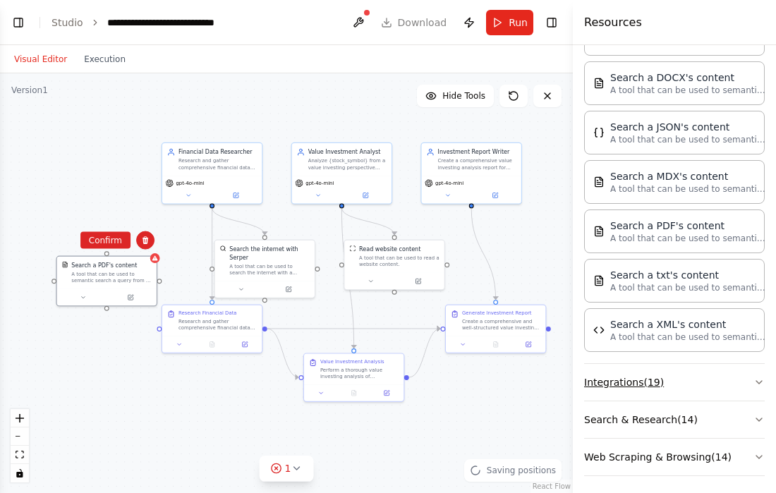
click at [686, 376] on button "Integrations ( 19 )" at bounding box center [674, 382] width 181 height 37
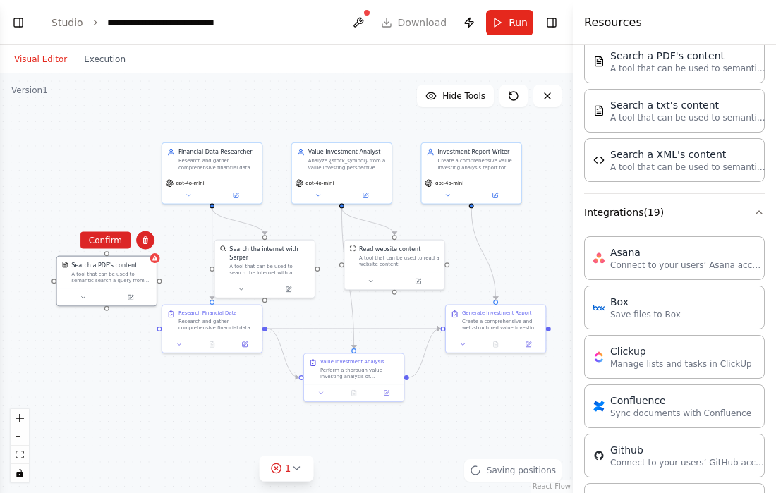
scroll to position [911, 0]
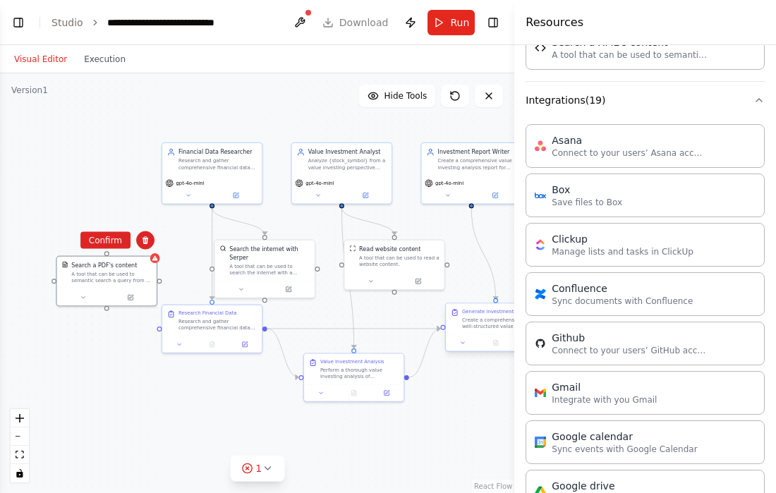
drag, startPoint x: 573, startPoint y: 330, endPoint x: 478, endPoint y: 338, distance: 95.5
click at [478, 338] on div "BETA analyze if a stock value investing 15:13 ▶ Thought process I'll help you c…" at bounding box center [388, 246] width 776 height 493
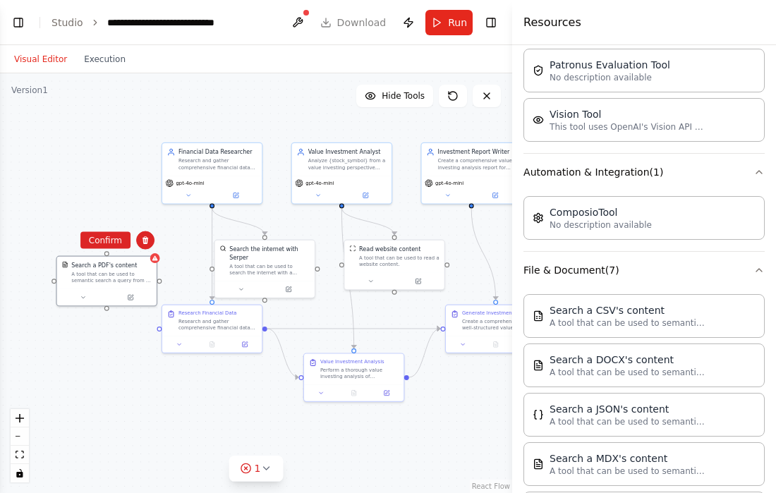
scroll to position [0, 0]
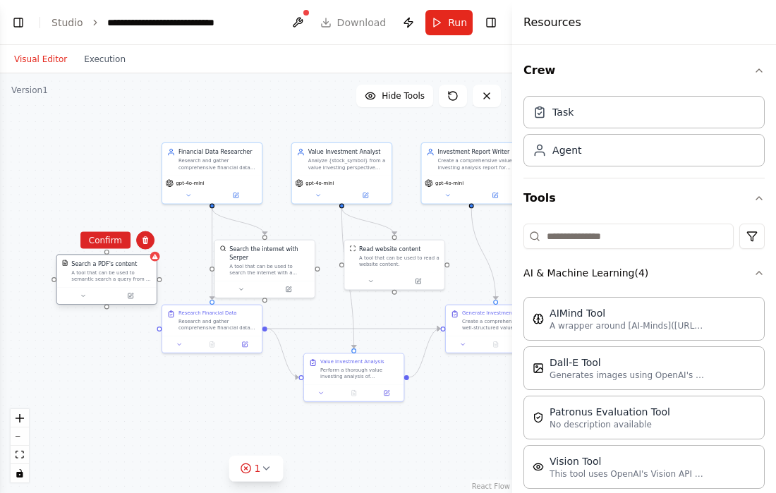
click at [96, 279] on div "A tool that can be used to semantic search a query from a PDF's content." at bounding box center [111, 275] width 80 height 13
click at [82, 298] on icon at bounding box center [83, 296] width 6 height 6
click at [83, 296] on icon at bounding box center [83, 295] width 4 height 1
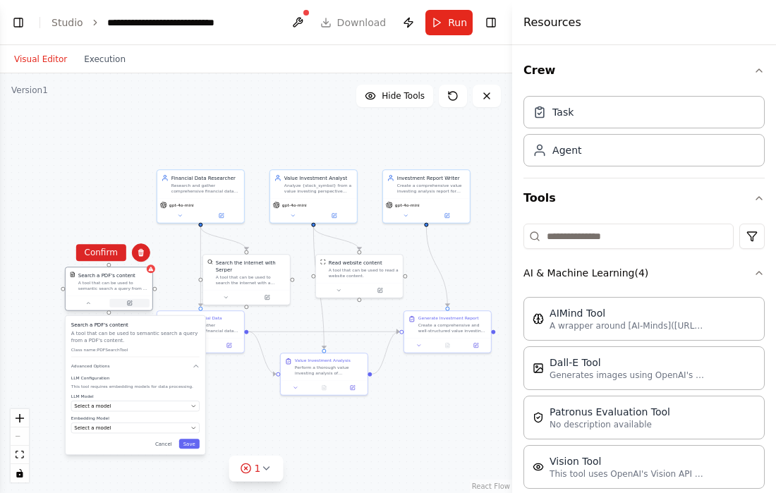
click at [128, 305] on icon at bounding box center [130, 303] width 4 height 4
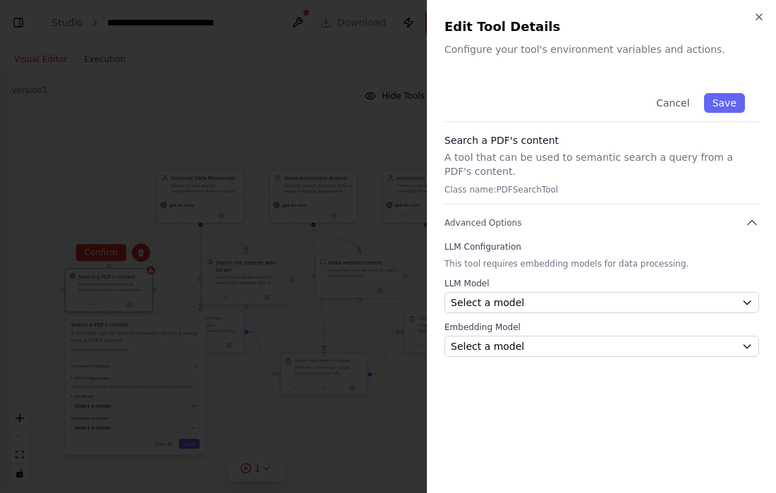
click at [662, 160] on p "A tool that can be used to semantic search a query from a PDF's content." at bounding box center [601, 164] width 315 height 28
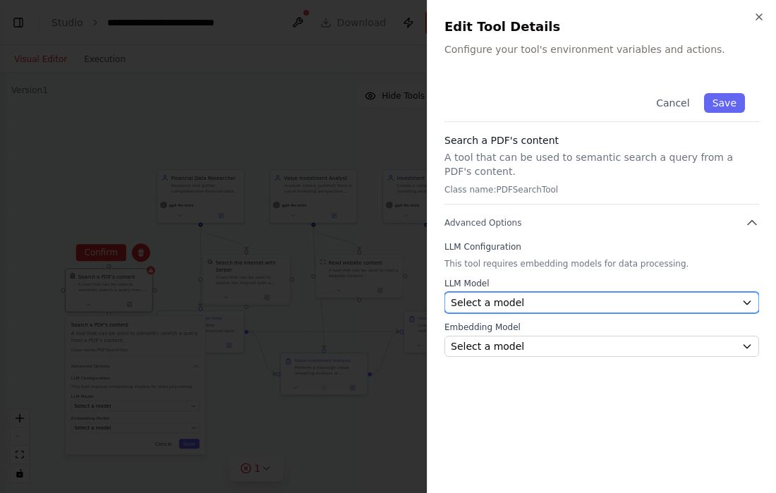
click at [561, 296] on div "Select a model" at bounding box center [593, 303] width 285 height 14
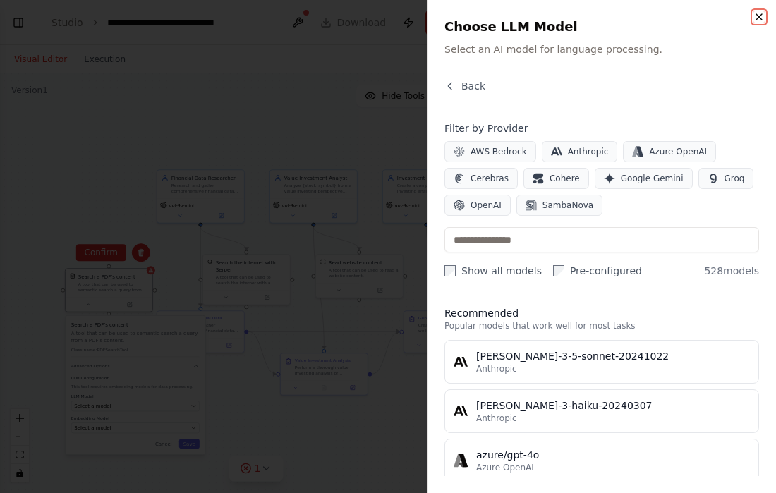
click at [689, 16] on icon "button" at bounding box center [758, 16] width 11 height 11
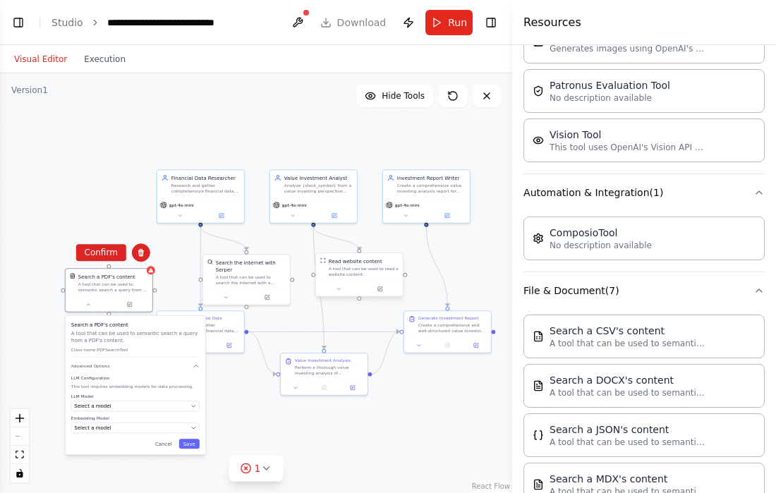
scroll to position [353, 0]
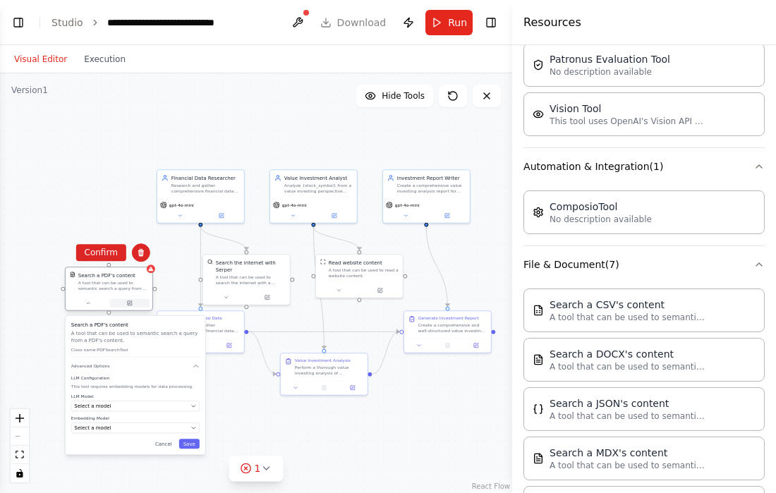
click at [128, 307] on button at bounding box center [129, 303] width 40 height 8
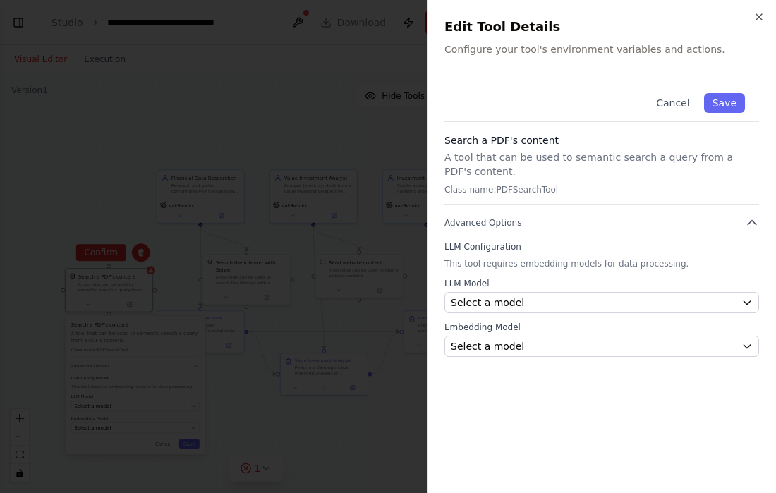
drag, startPoint x: 627, startPoint y: 35, endPoint x: 601, endPoint y: 16, distance: 32.3
click at [627, 35] on h2 "Edit Tool Details" at bounding box center [601, 27] width 315 height 20
click at [294, 142] on div at bounding box center [388, 246] width 776 height 493
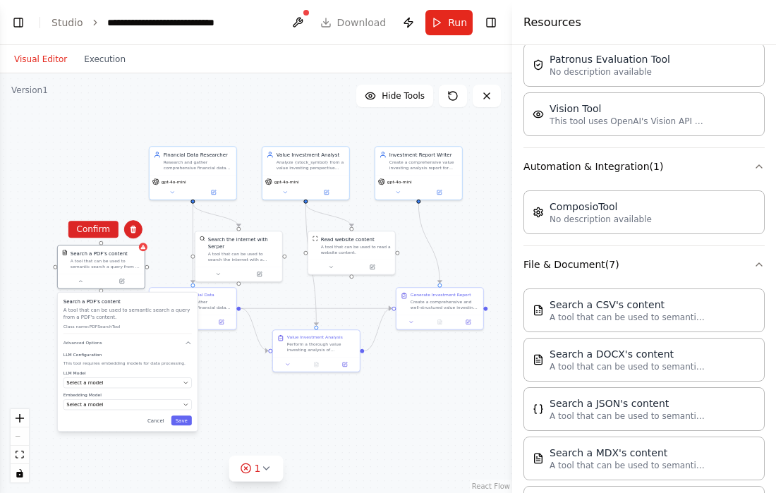
drag, startPoint x: 322, startPoint y: 160, endPoint x: 314, endPoint y: 137, distance: 24.5
click at [314, 137] on div ".deletable-edge-delete-btn { width: 20px; height: 20px; border: 0px solid #ffff…" at bounding box center [256, 283] width 512 height 420
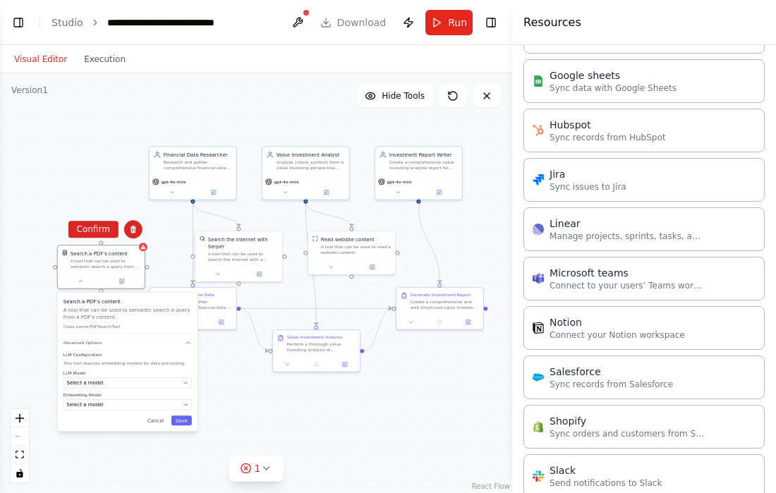
scroll to position [1574, 0]
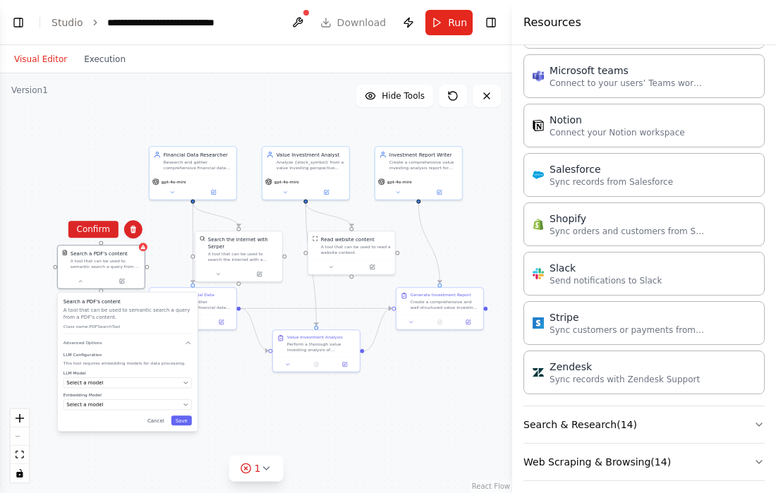
click at [110, 67] on button "Execution" at bounding box center [104, 59] width 59 height 17
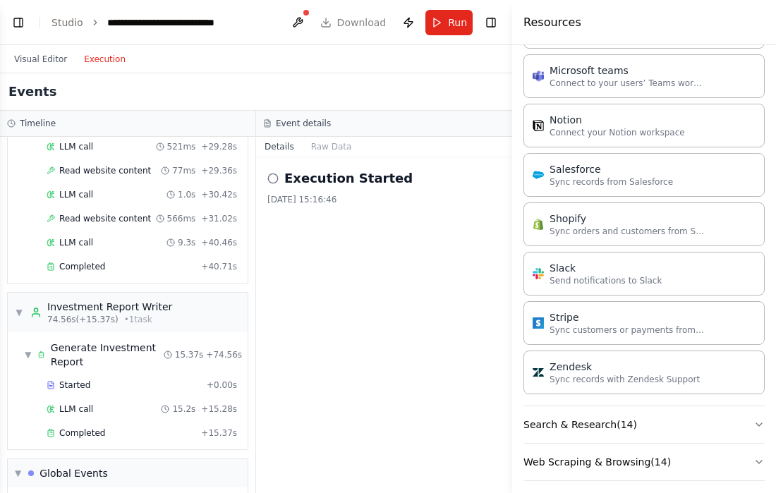
scroll to position [2079, 0]
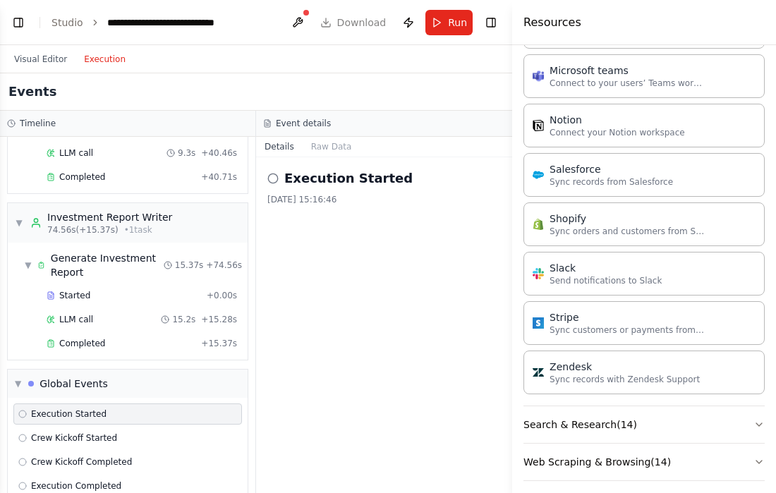
click at [327, 332] on div "Execution Started [DATE] 15:16:46" at bounding box center [384, 325] width 256 height 336
click at [340, 196] on div "[DATE] 15:16:46" at bounding box center [383, 199] width 233 height 11
click at [378, 245] on div "Execution Started [DATE] 15:16:46" at bounding box center [384, 325] width 256 height 336
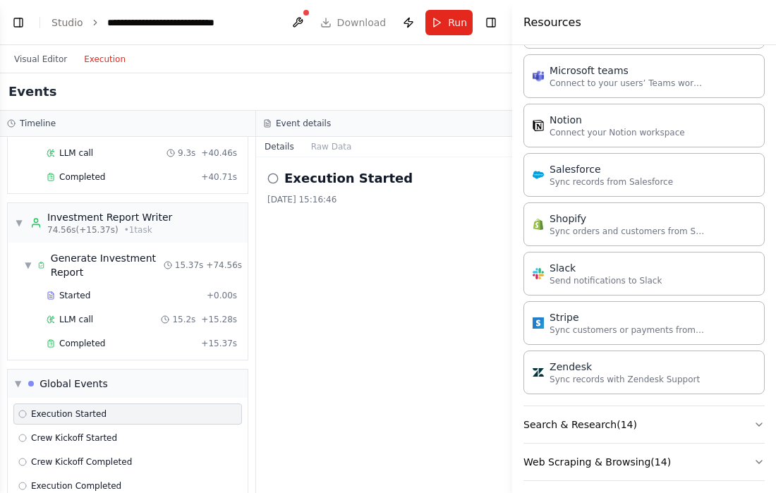
drag, startPoint x: 734, startPoint y: 32, endPoint x: 722, endPoint y: 35, distance: 12.3
click at [689, 32] on div "Resources" at bounding box center [644, 22] width 264 height 45
drag, startPoint x: 372, startPoint y: 372, endPoint x: 480, endPoint y: 317, distance: 120.5
click at [374, 371] on div "Execution Started [DATE] 15:16:46" at bounding box center [384, 325] width 256 height 336
click at [598, 411] on button "Search & Research ( 14 )" at bounding box center [643, 424] width 241 height 37
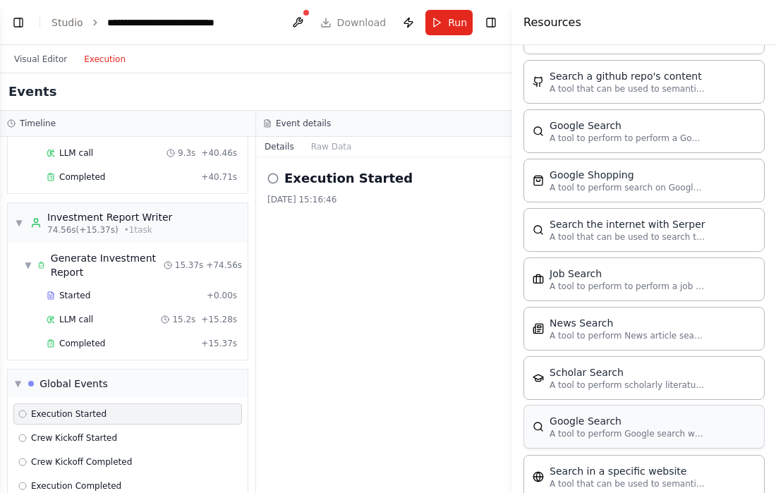
scroll to position [2272, 0]
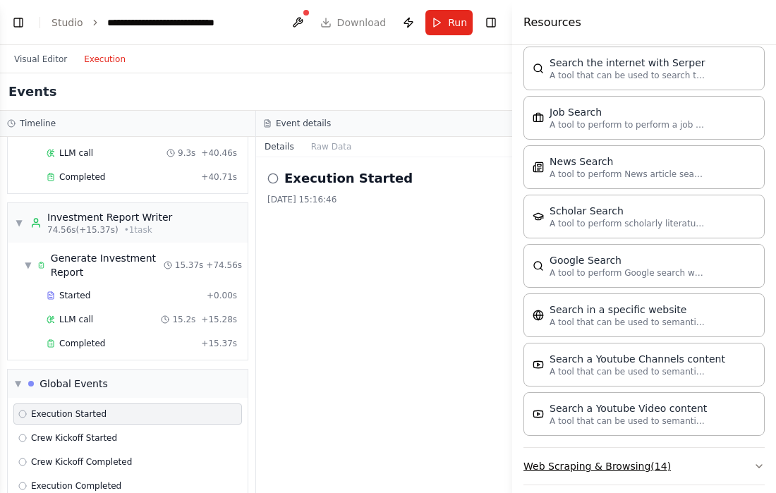
click at [588, 456] on button "Web Scraping & Browsing ( 14 )" at bounding box center [643, 466] width 241 height 37
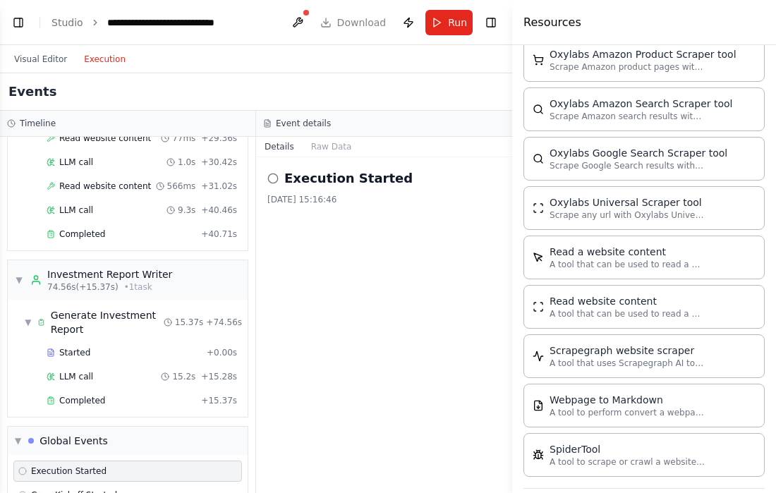
scroll to position [1797, 0]
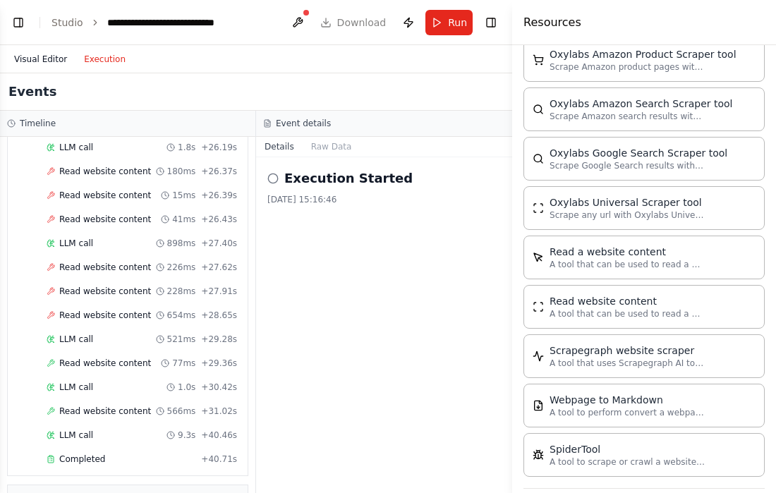
click at [48, 54] on button "Visual Editor" at bounding box center [41, 59] width 70 height 17
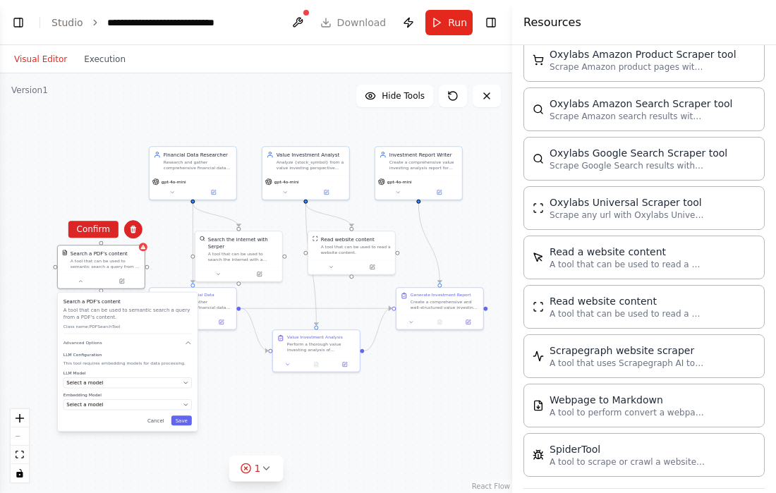
click at [288, 102] on div ".deletable-edge-delete-btn { width: 20px; height: 20px; border: 0px solid #ffff…" at bounding box center [256, 283] width 512 height 420
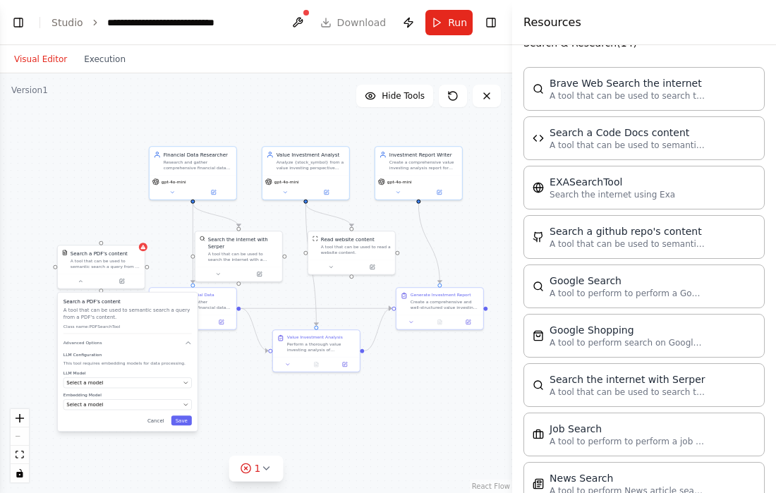
scroll to position [1772, 0]
